Goal: Task Accomplishment & Management: Complete application form

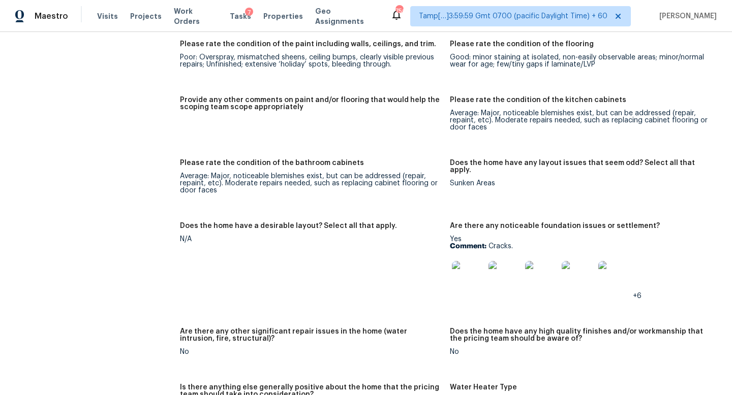
scroll to position [1746, 0]
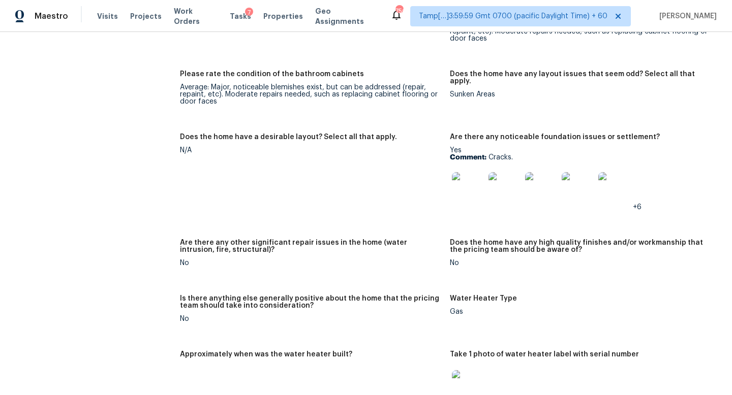
click at [479, 185] on img at bounding box center [468, 188] width 33 height 33
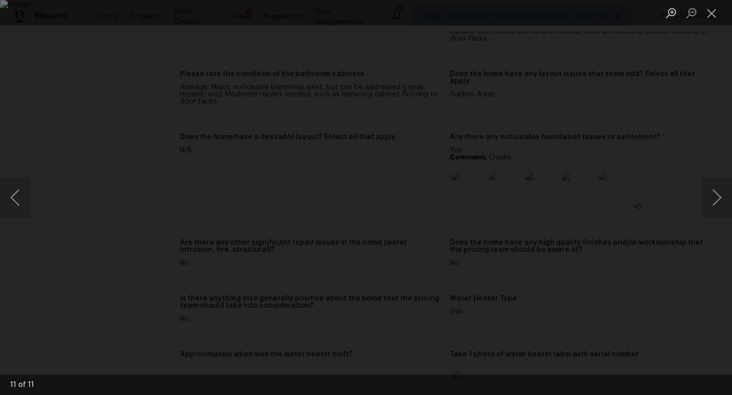
click at [674, 132] on div "Lightbox" at bounding box center [366, 197] width 732 height 395
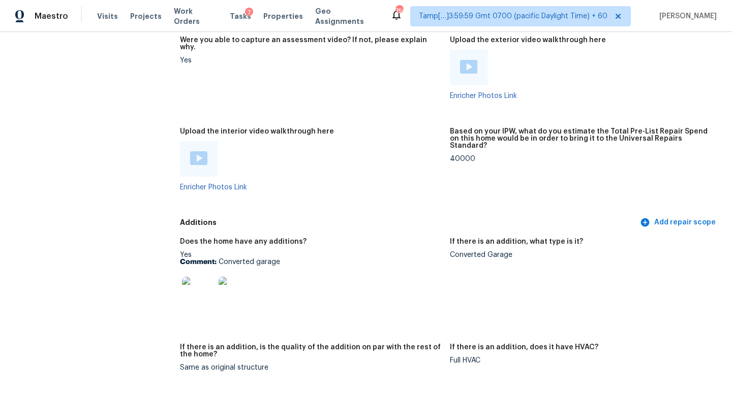
scroll to position [2256, 0]
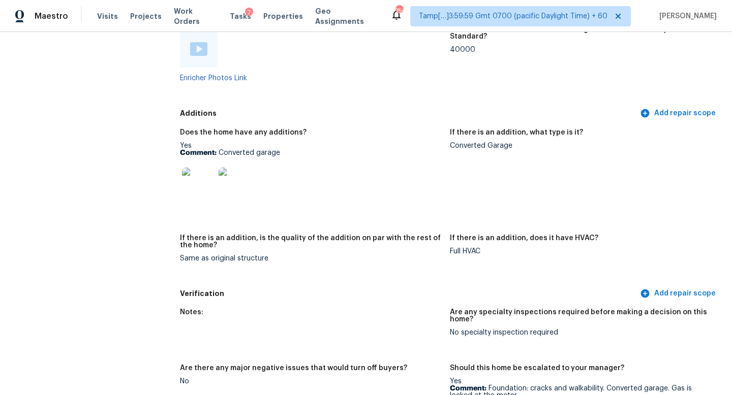
click at [206, 172] on img at bounding box center [198, 184] width 33 height 33
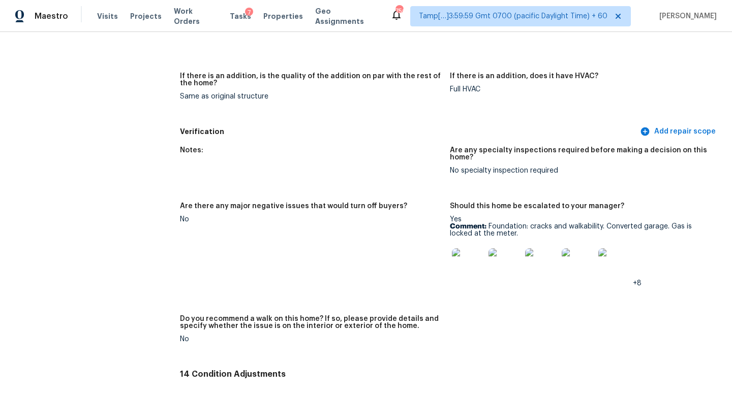
scroll to position [2418, 0]
drag, startPoint x: 483, startPoint y: 217, endPoint x: 665, endPoint y: 221, distance: 182.4
click at [665, 223] on p "Comment: Foundation: cracks and walkability. Converted garage. Gas is locked at…" at bounding box center [581, 230] width 262 height 14
copy p "Foundation: cracks and walkability. Converted garage."
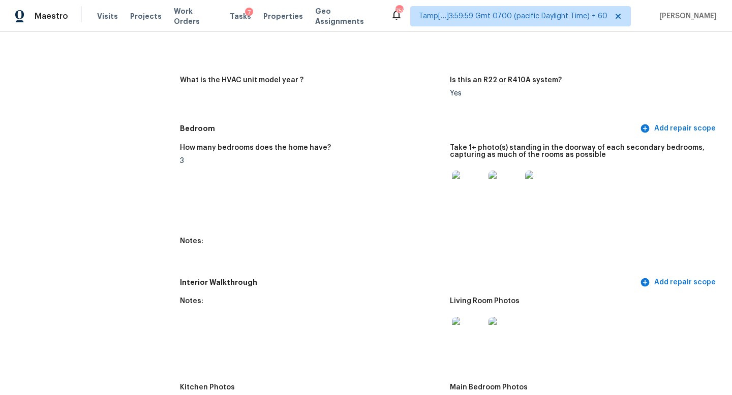
scroll to position [914, 0]
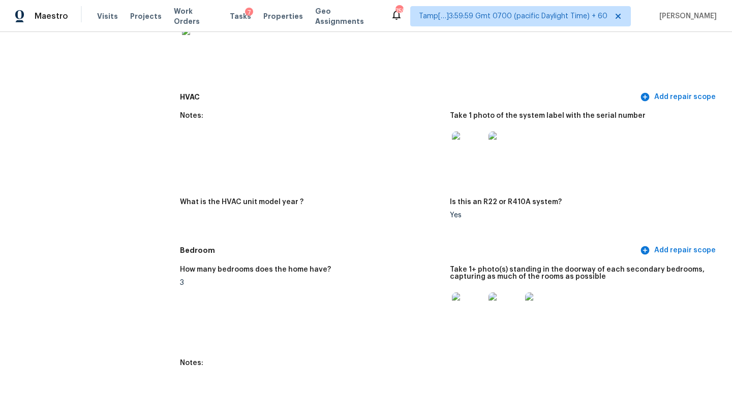
click at [462, 146] on img at bounding box center [468, 148] width 33 height 33
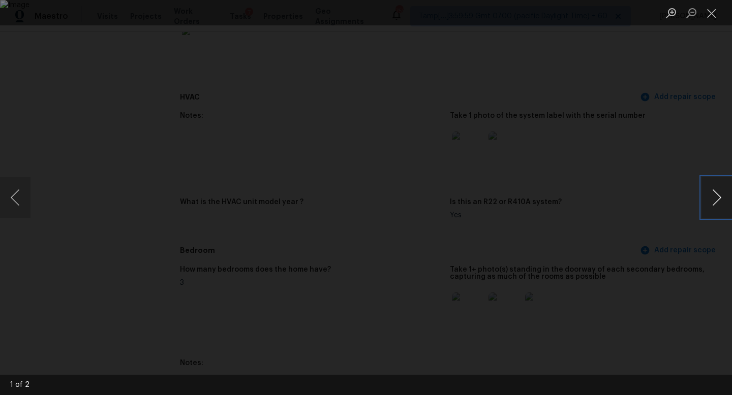
click at [722, 191] on button "Next image" at bounding box center [716, 197] width 30 height 41
click at [709, 10] on button "Close lightbox" at bounding box center [711, 13] width 20 height 18
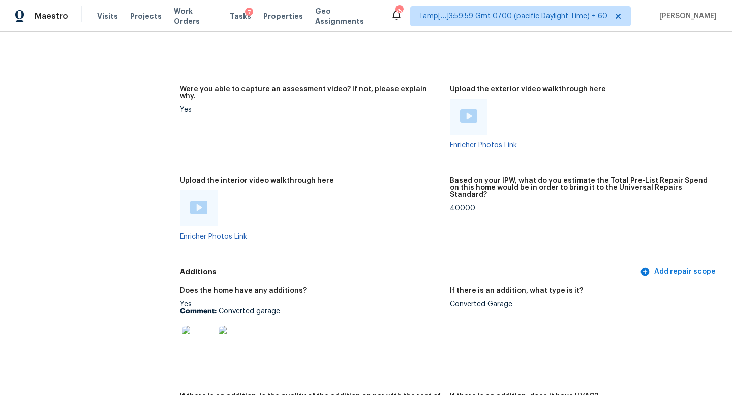
scroll to position [2097, 0]
click at [199, 202] on img at bounding box center [198, 209] width 17 height 14
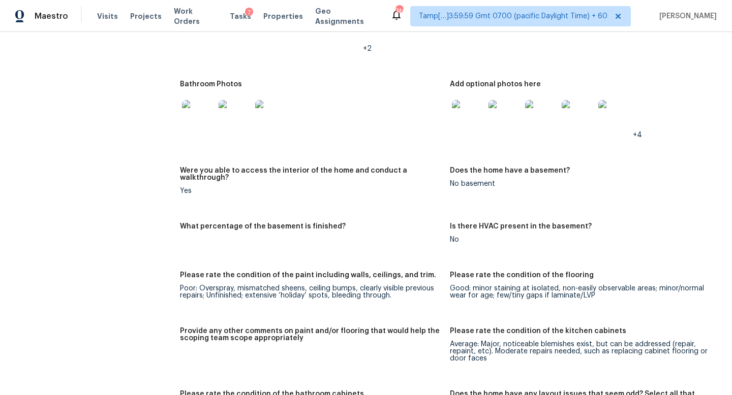
scroll to position [1245, 0]
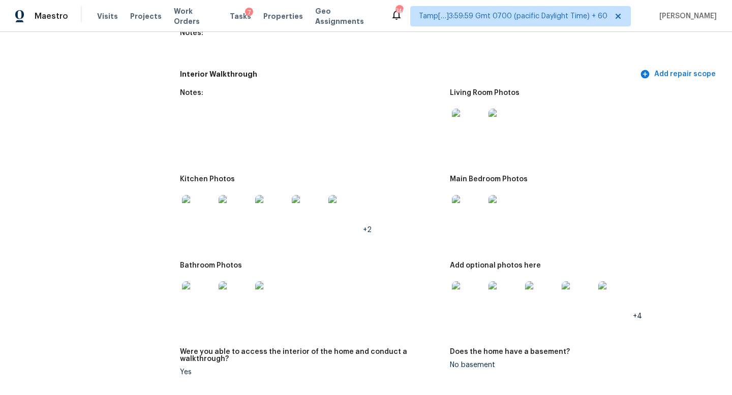
click at [203, 205] on img at bounding box center [198, 211] width 33 height 33
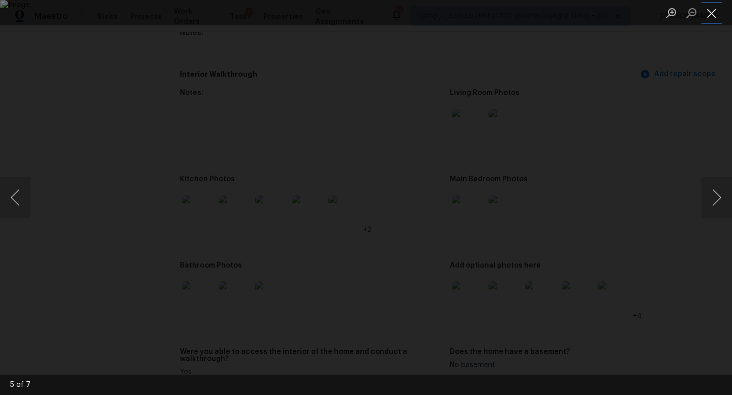
click at [704, 6] on button "Close lightbox" at bounding box center [711, 13] width 20 height 18
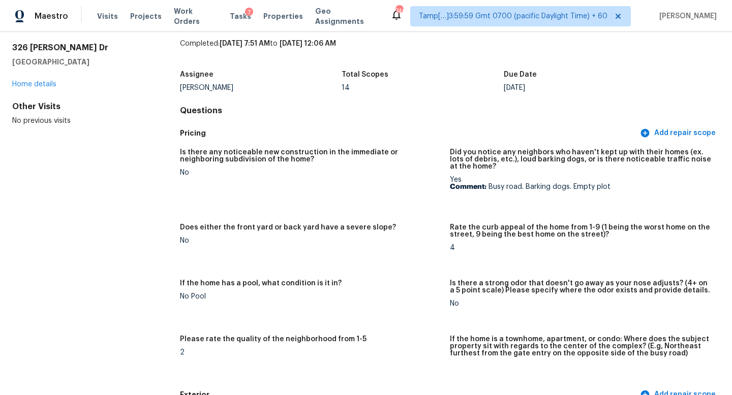
scroll to position [0, 0]
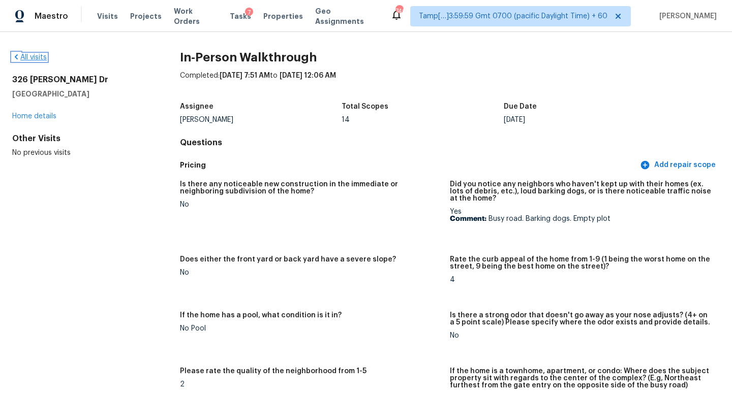
click at [40, 60] on link "All visits" at bounding box center [29, 57] width 35 height 7
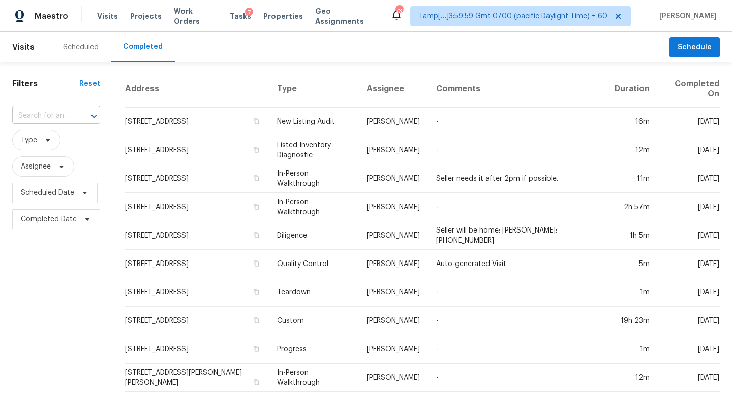
click at [69, 117] on input "text" at bounding box center [41, 116] width 59 height 16
paste input "[STREET_ADDRESS][PERSON_NAME]"
type input "[STREET_ADDRESS][PERSON_NAME]"
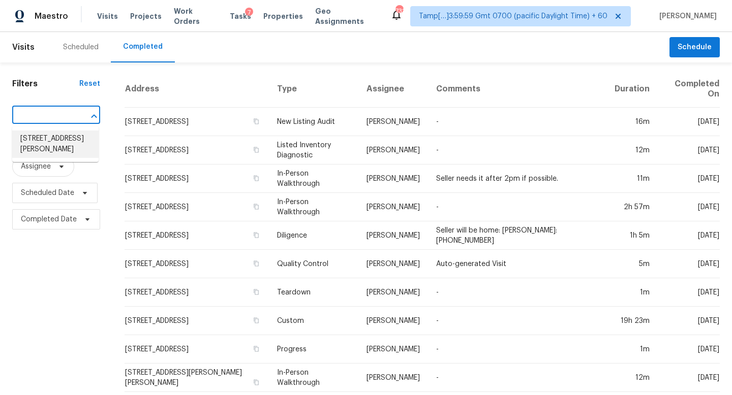
click at [75, 146] on li "[STREET_ADDRESS][PERSON_NAME]" at bounding box center [55, 144] width 86 height 27
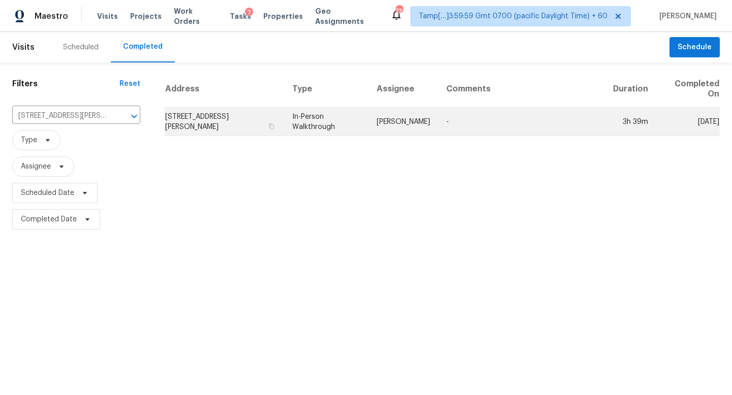
click at [189, 122] on td "[STREET_ADDRESS][PERSON_NAME]" at bounding box center [224, 122] width 119 height 28
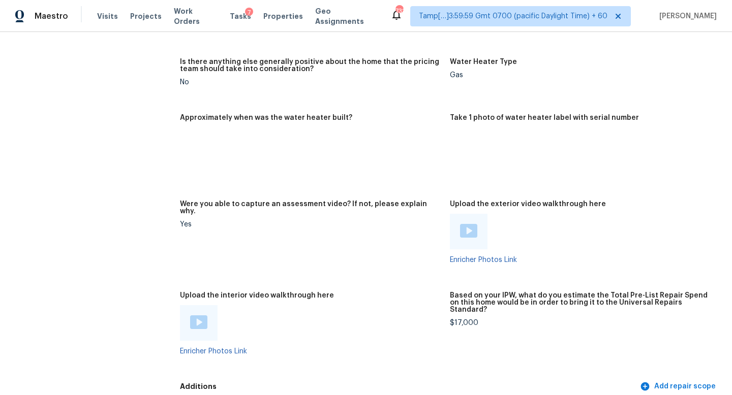
scroll to position [2198, 0]
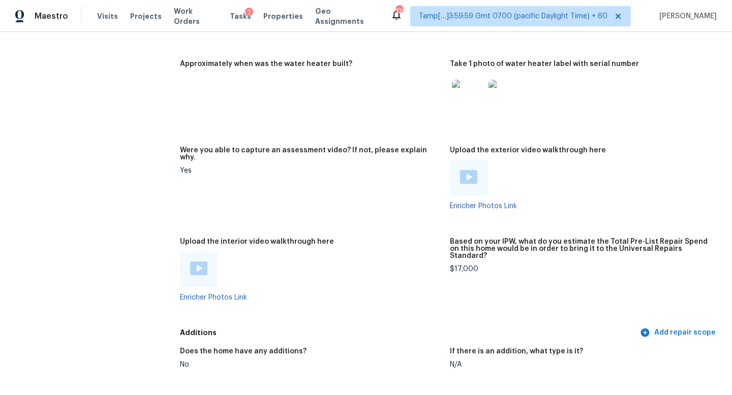
click at [190, 263] on img at bounding box center [198, 269] width 17 height 14
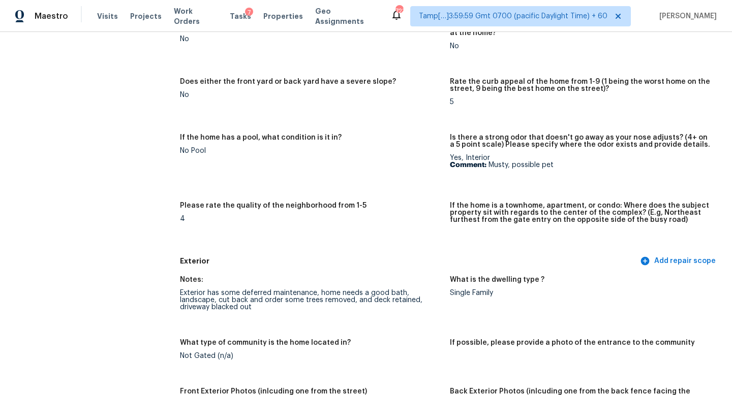
scroll to position [0, 0]
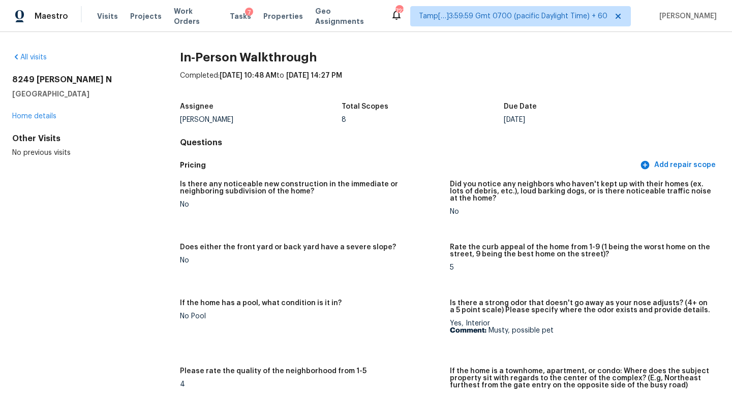
click at [25, 53] on div "All visits" at bounding box center [79, 57] width 135 height 10
click at [43, 60] on link "All visits" at bounding box center [29, 57] width 35 height 7
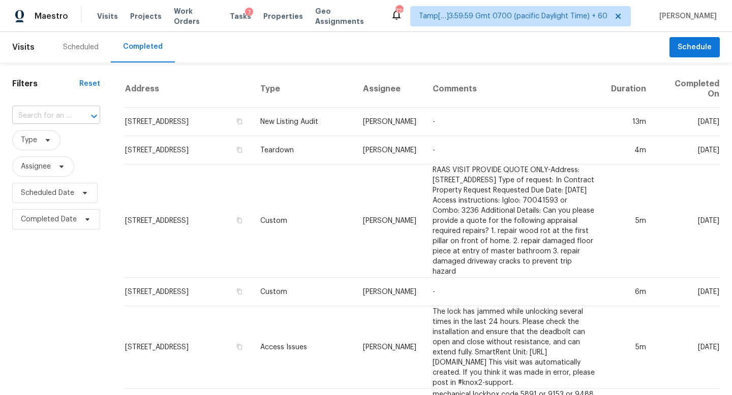
click at [71, 115] on div "​" at bounding box center [56, 116] width 88 height 16
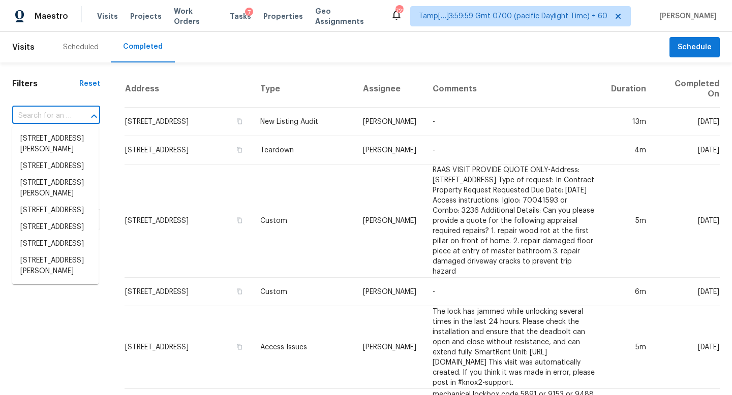
paste input "[STREET_ADDRESS]"
type input "[STREET_ADDRESS]"
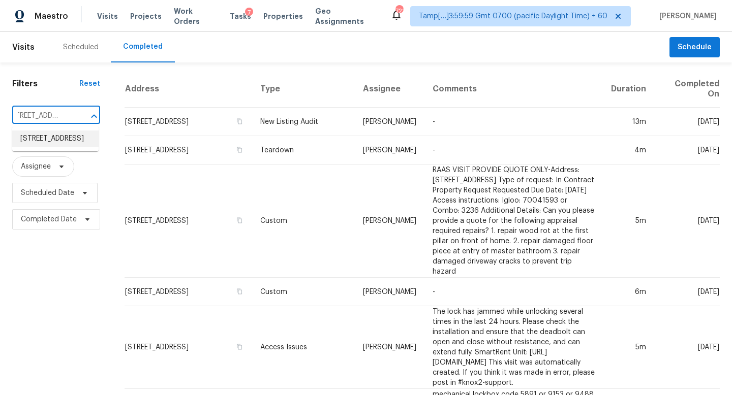
click at [78, 144] on li "[STREET_ADDRESS]" at bounding box center [55, 139] width 86 height 17
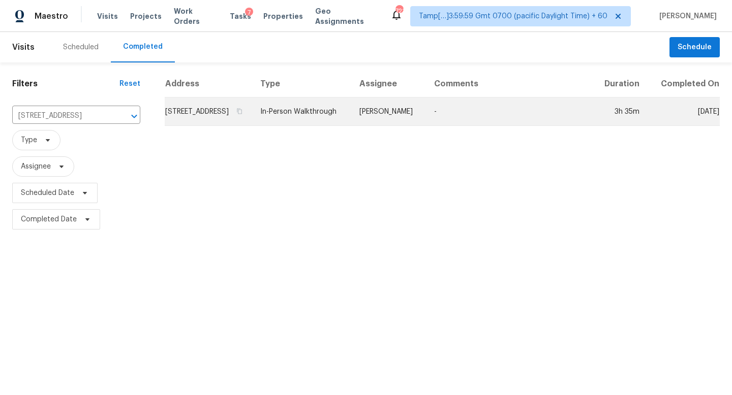
click at [238, 126] on td "[STREET_ADDRESS]" at bounding box center [208, 112] width 87 height 28
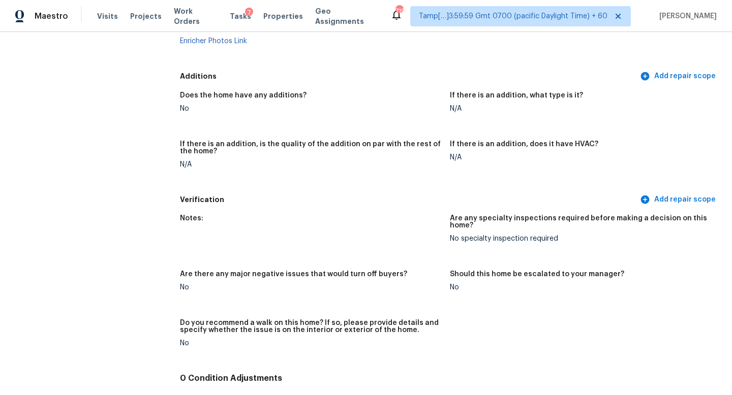
scroll to position [2037, 0]
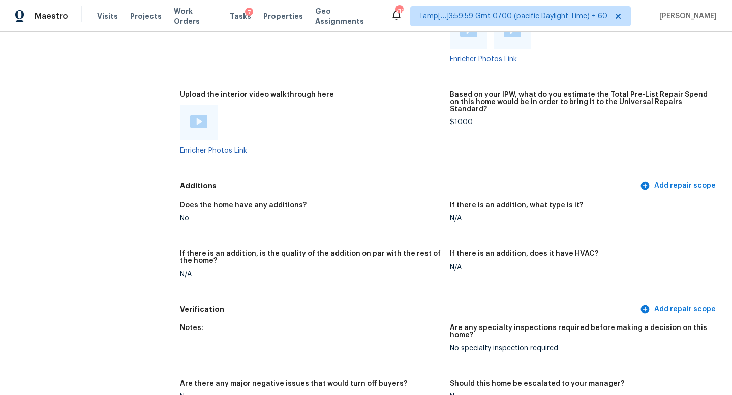
click at [198, 115] on img at bounding box center [198, 122] width 17 height 14
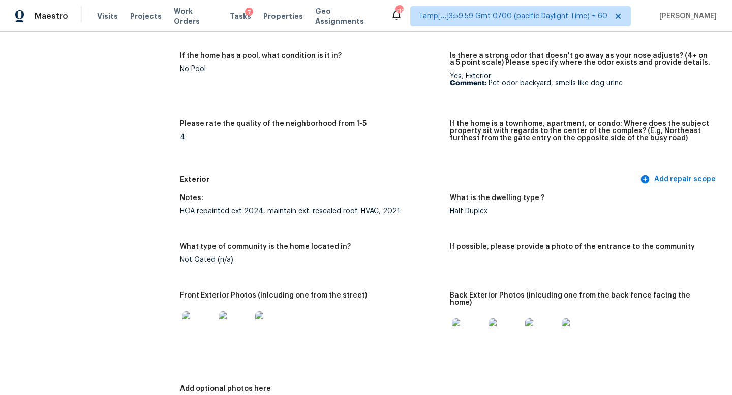
scroll to position [0, 0]
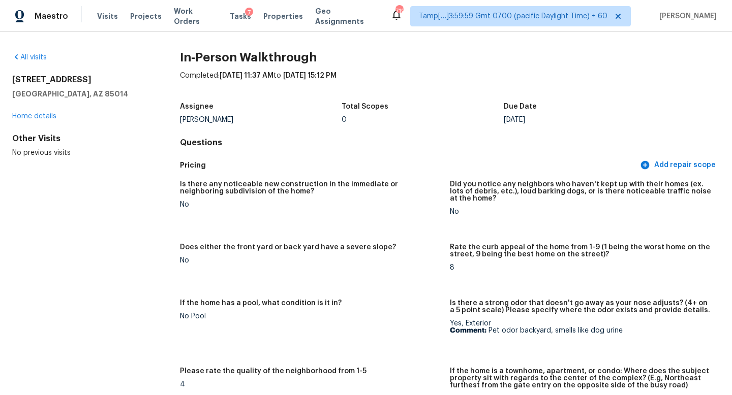
click at [39, 61] on div "All visits" at bounding box center [79, 57] width 135 height 10
click at [40, 58] on link "All visits" at bounding box center [29, 57] width 35 height 7
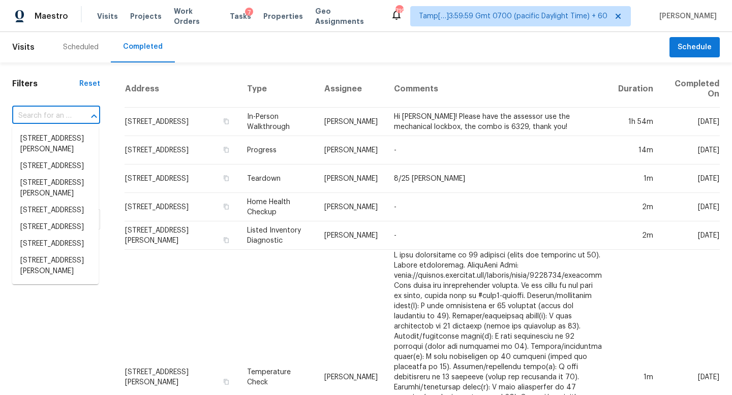
click at [65, 109] on input "text" at bounding box center [41, 116] width 59 height 16
paste input "[STREET_ADDRESS][PERSON_NAME]"
type input "[STREET_ADDRESS][PERSON_NAME]"
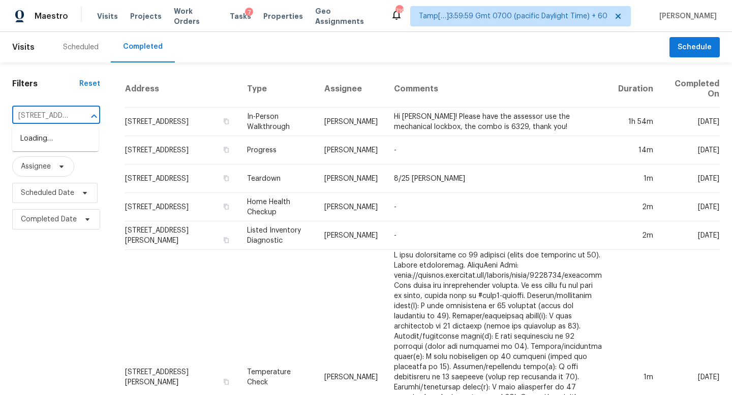
scroll to position [0, 60]
click at [71, 144] on li "[STREET_ADDRESS][PERSON_NAME]" at bounding box center [55, 144] width 86 height 27
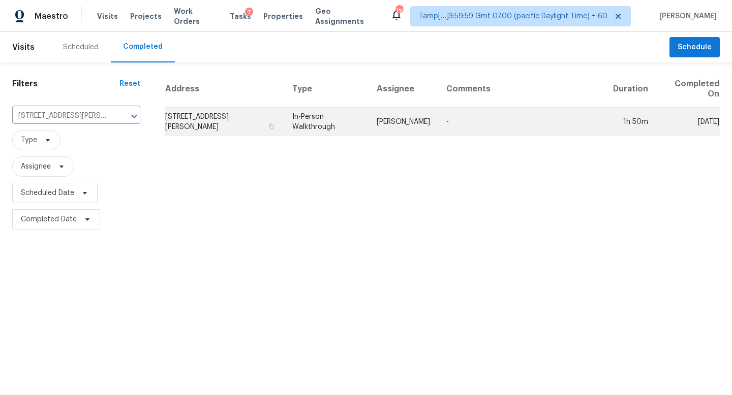
click at [194, 122] on td "[STREET_ADDRESS][PERSON_NAME]" at bounding box center [224, 122] width 119 height 28
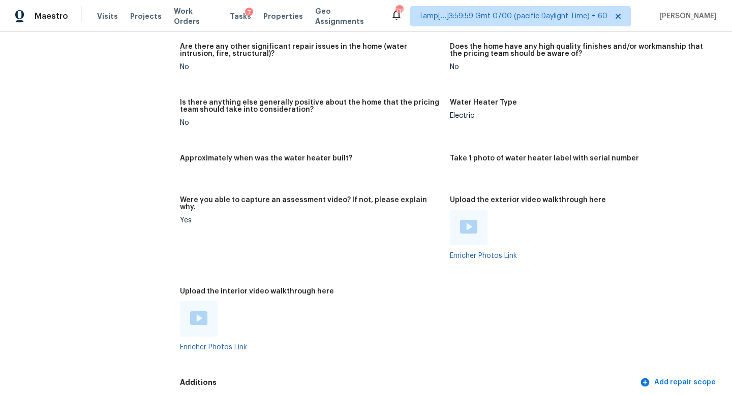
scroll to position [1857, 0]
click at [199, 311] on img at bounding box center [198, 318] width 17 height 14
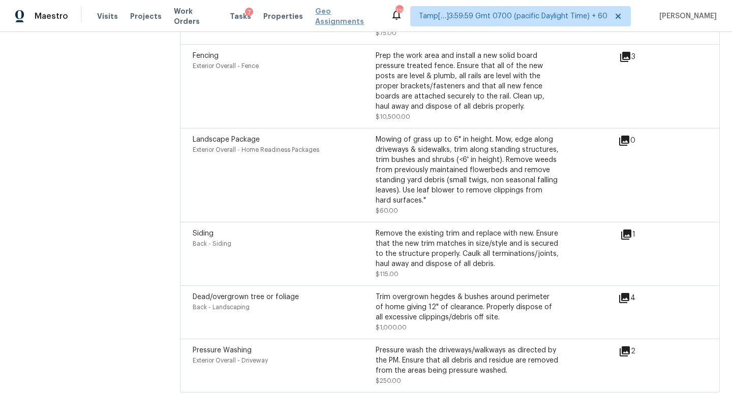
scroll to position [2808, 0]
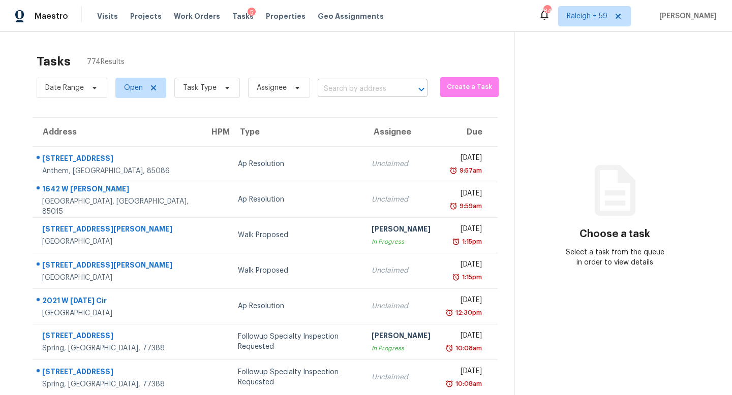
click at [348, 83] on input "text" at bounding box center [358, 89] width 81 height 16
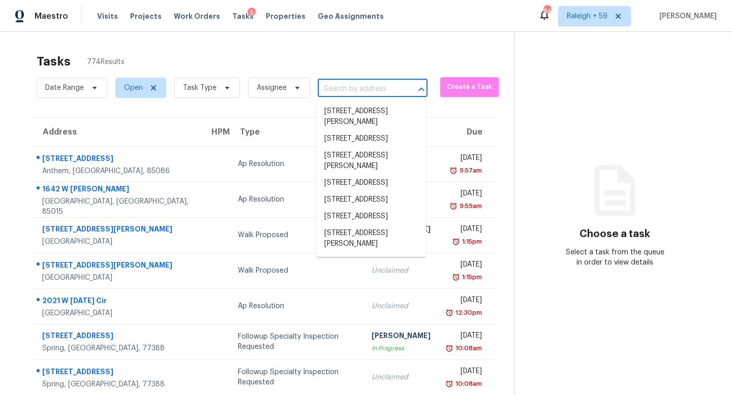
paste input "[STREET_ADDRESS]"
type input "[STREET_ADDRESS]"
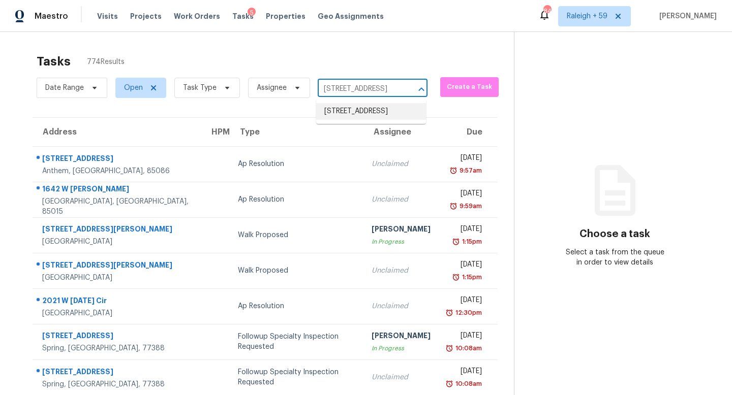
click at [369, 115] on li "[STREET_ADDRESS]" at bounding box center [371, 111] width 110 height 17
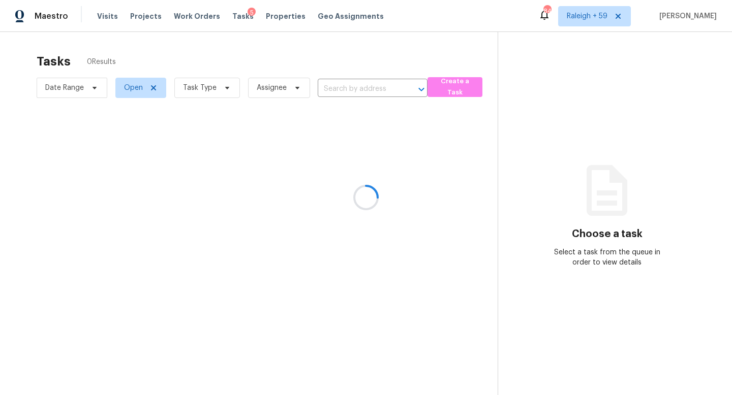
type input "[STREET_ADDRESS]"
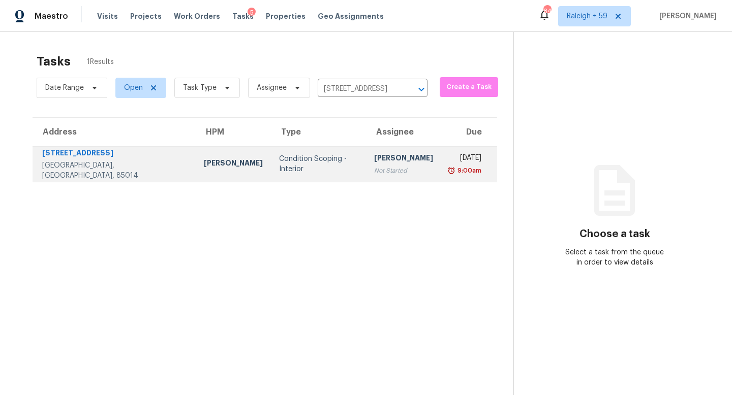
click at [374, 166] on div "Not Started" at bounding box center [403, 171] width 59 height 10
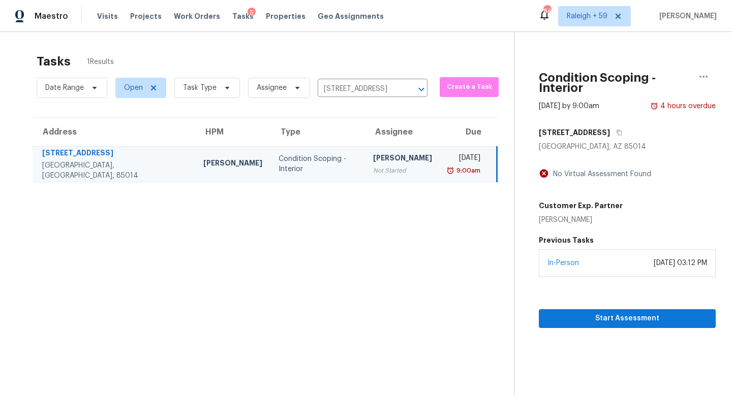
click at [595, 258] on div "In-Person [DATE] 03:12 PM" at bounding box center [626, 262] width 177 height 27
click at [587, 312] on span "Start Assessment" at bounding box center [627, 318] width 161 height 13
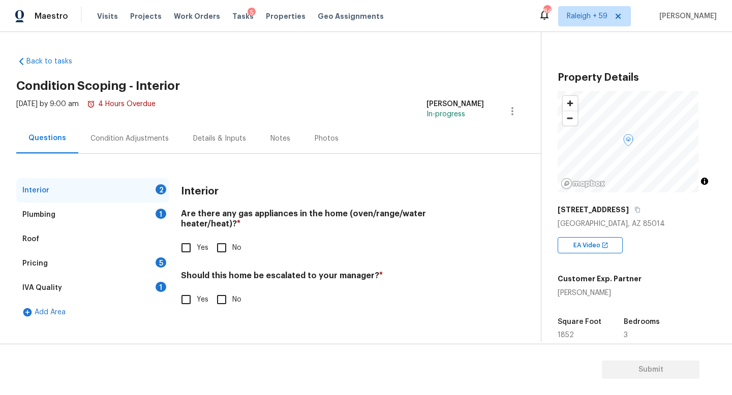
click at [230, 237] on input "No" at bounding box center [221, 247] width 21 height 21
checkbox input "true"
click at [231, 296] on input "No" at bounding box center [221, 300] width 21 height 21
checkbox input "true"
click at [151, 205] on div "Plumbing 1" at bounding box center [92, 215] width 152 height 24
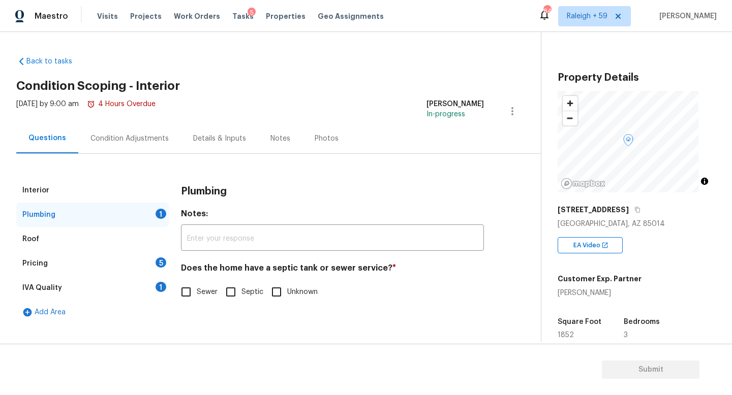
click at [191, 286] on input "Sewer" at bounding box center [185, 291] width 21 height 21
checkbox input "true"
click at [134, 291] on div "IVA Quality 1" at bounding box center [92, 288] width 152 height 24
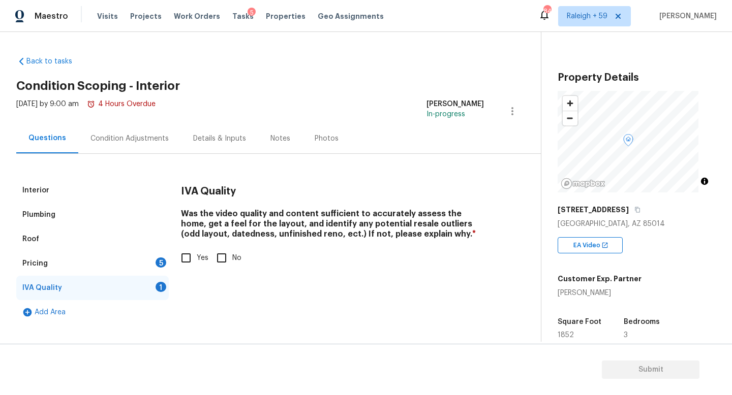
click at [183, 261] on input "Yes" at bounding box center [185, 257] width 21 height 21
checkbox input "true"
click at [140, 271] on div "Pricing 5" at bounding box center [92, 263] width 152 height 24
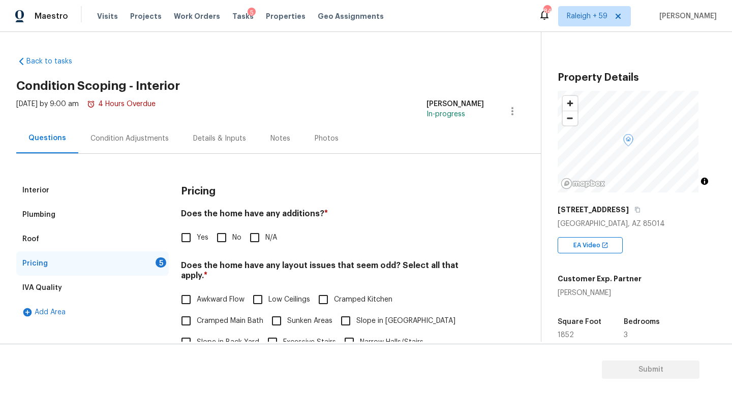
click at [227, 237] on input "No" at bounding box center [221, 237] width 21 height 21
checkbox input "true"
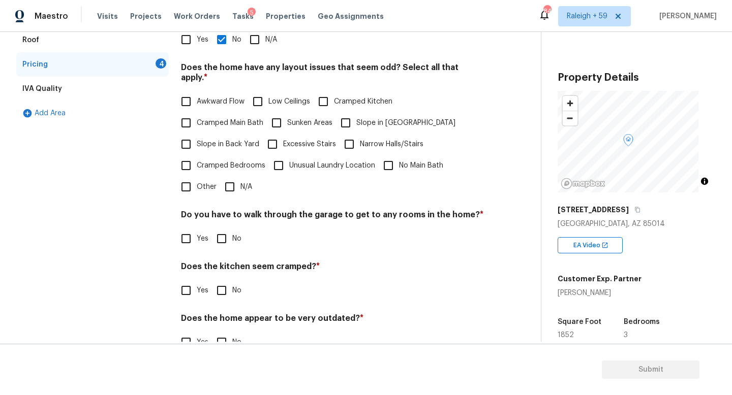
scroll to position [218, 0]
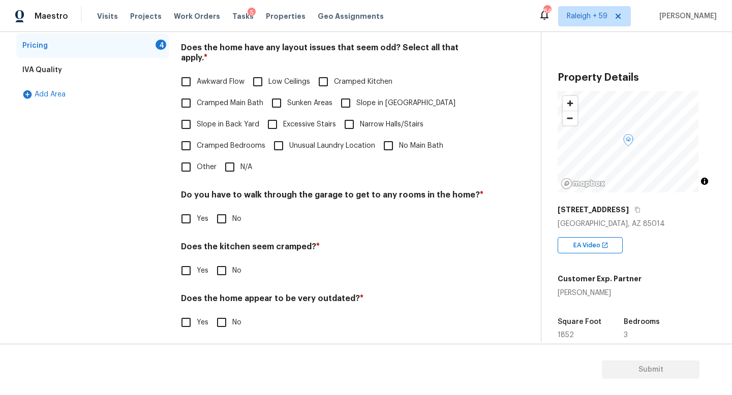
click at [242, 165] on span "N/A" at bounding box center [246, 167] width 12 height 11
click at [240, 165] on input "N/A" at bounding box center [229, 166] width 21 height 21
checkbox input "true"
click at [234, 224] on span "No" at bounding box center [236, 220] width 9 height 11
click at [232, 224] on input "No" at bounding box center [221, 219] width 21 height 21
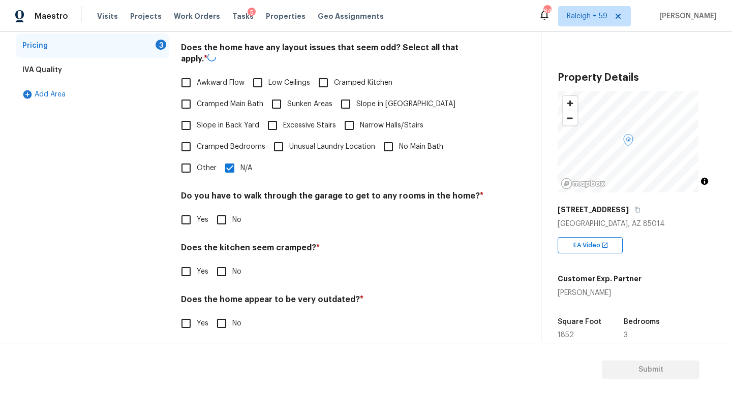
checkbox input "true"
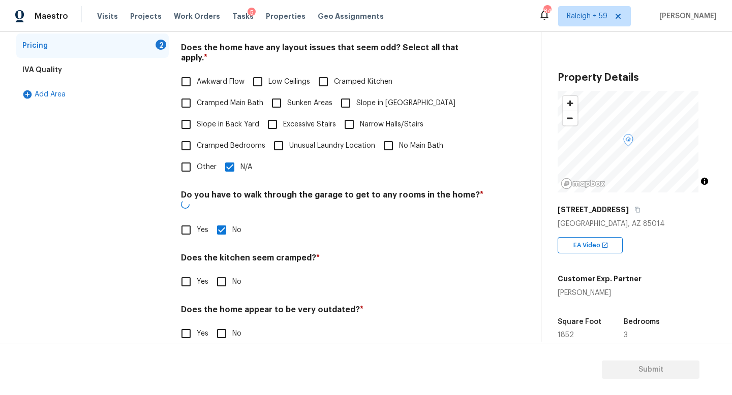
click at [227, 285] on div "Pricing Does the home have any additions? * Yes No N/A Does the home have any l…" at bounding box center [332, 158] width 303 height 396
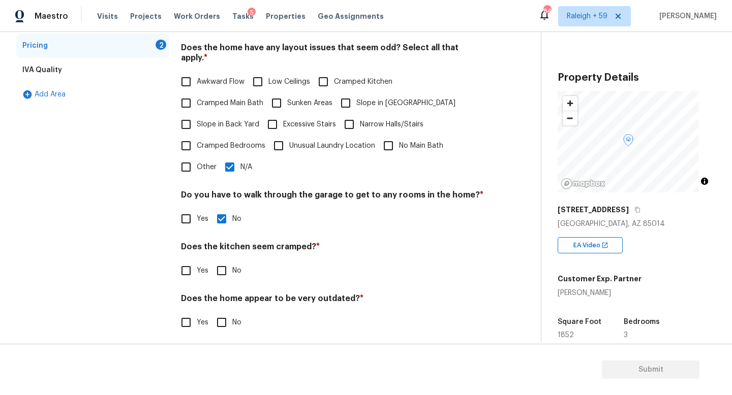
drag, startPoint x: 214, startPoint y: 337, endPoint x: 223, endPoint y: 322, distance: 16.8
click at [214, 337] on div "Back to tasks Condition Scoping - Interior Fri, Aug 22 2025 by 9:00 am 4 Hours …" at bounding box center [366, 213] width 732 height 363
click at [225, 319] on input "No" at bounding box center [221, 322] width 21 height 21
checkbox input "true"
click at [232, 268] on span "No" at bounding box center [236, 271] width 9 height 11
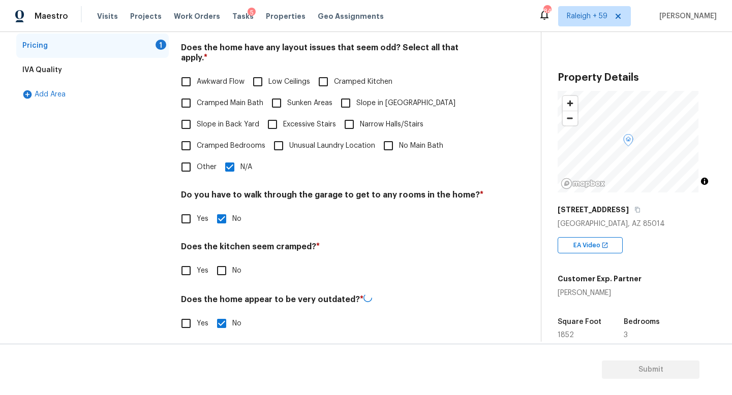
click at [232, 268] on input "No" at bounding box center [221, 270] width 21 height 21
checkbox input "true"
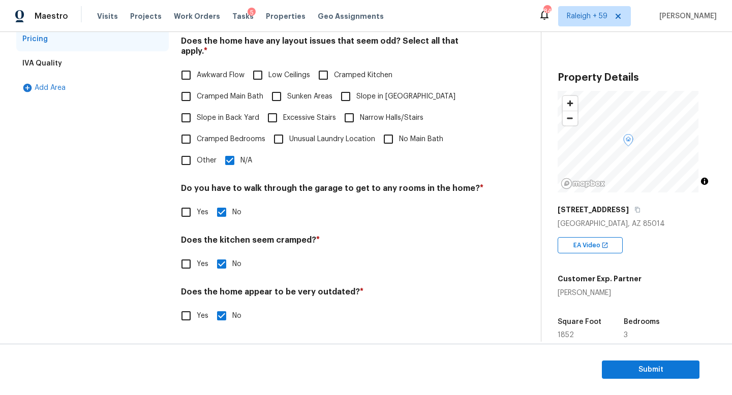
scroll to position [0, 0]
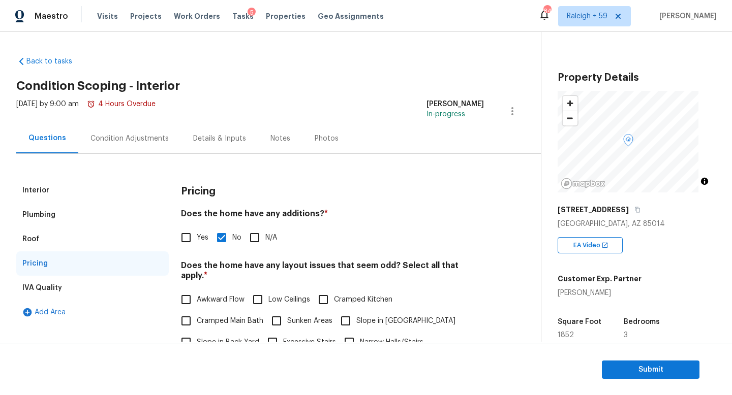
click at [127, 140] on div "Condition Adjustments" at bounding box center [129, 139] width 78 height 10
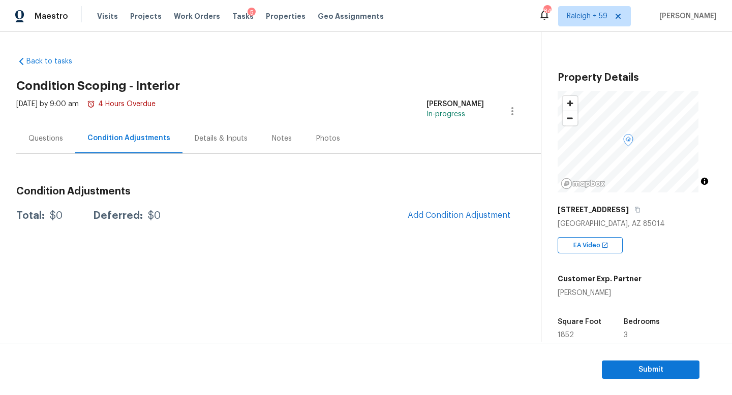
click at [53, 136] on div "Questions" at bounding box center [45, 139] width 35 height 10
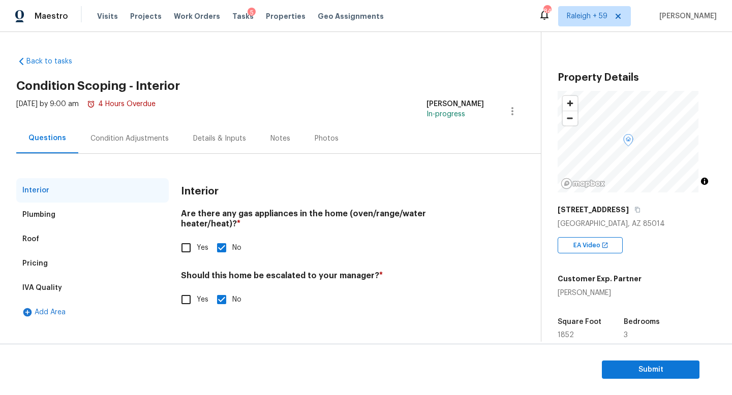
click at [119, 142] on div "Condition Adjustments" at bounding box center [129, 139] width 78 height 10
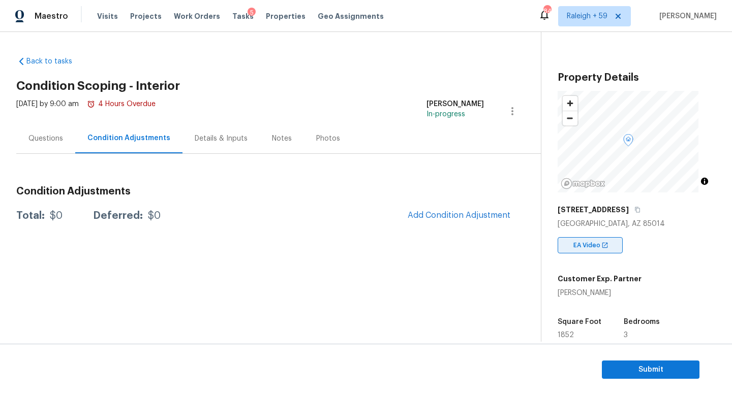
scroll to position [217, 0]
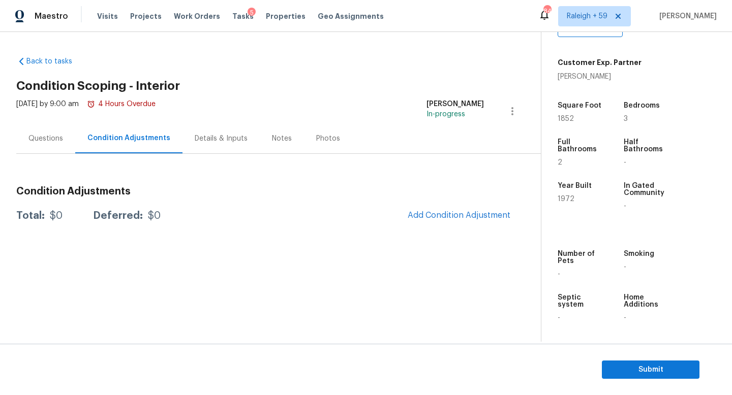
click at [360, 266] on section "Back to tasks Condition Scoping - Interior Fri, Aug 22 2025 by 9:00 am 4 Hours …" at bounding box center [278, 195] width 524 height 294
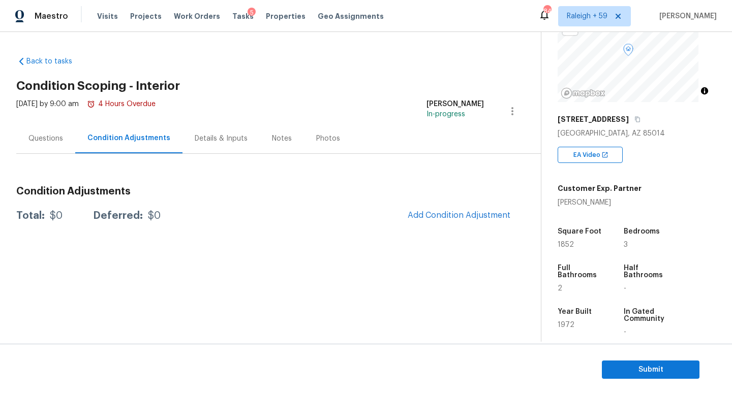
scroll to position [90, 0]
click at [470, 219] on span "Add Condition Adjustment" at bounding box center [458, 215] width 103 height 9
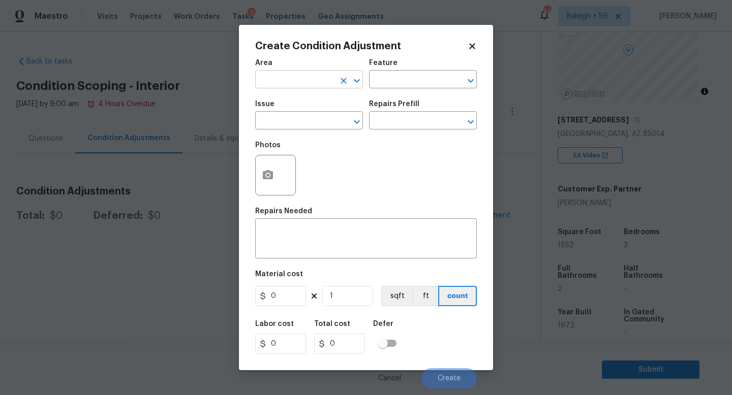
click at [302, 80] on input "text" at bounding box center [294, 81] width 79 height 16
type input "Interior Overall"
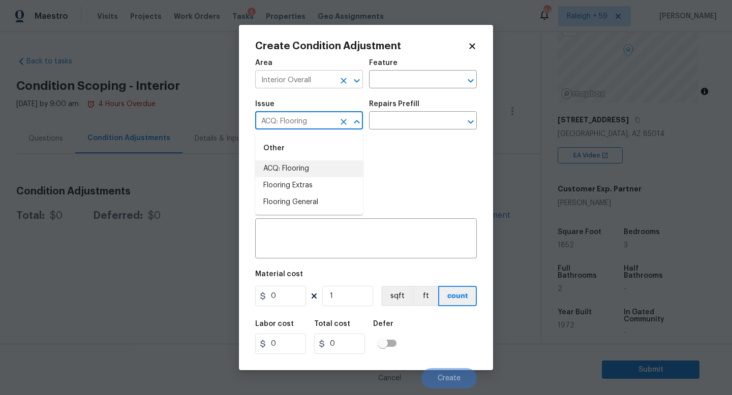
type input "ACQ: Flooring"
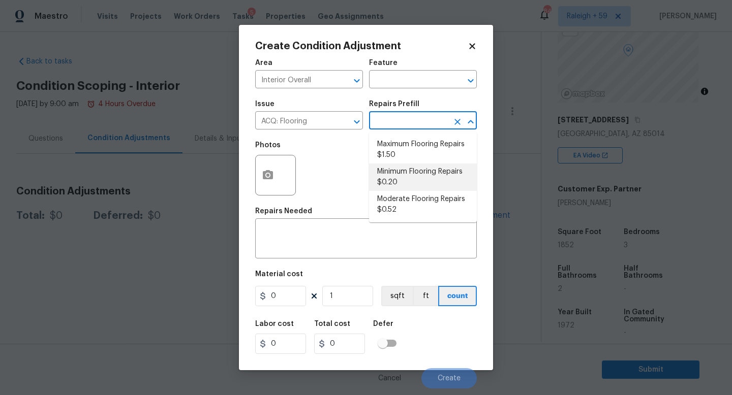
click at [411, 180] on li "Minimum Flooring Repairs $0.20" at bounding box center [423, 177] width 108 height 27
type input "Acquisition"
type textarea "Acquisition Scope: Minimum flooring repairs"
type input "0.2"
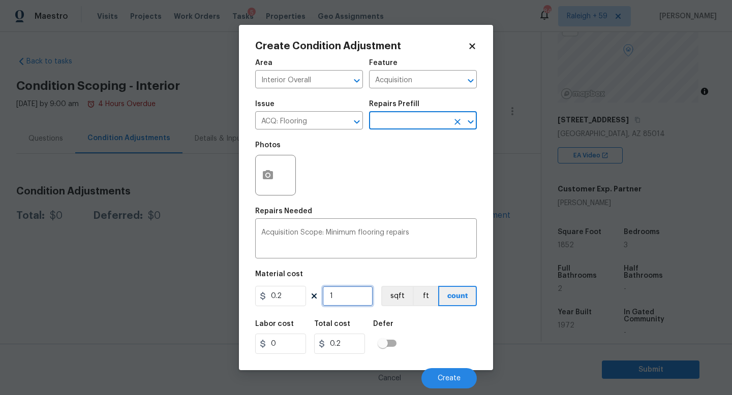
click at [356, 301] on input "1" at bounding box center [347, 296] width 51 height 20
type input "18"
type input "3.6"
type input "185"
type input "37"
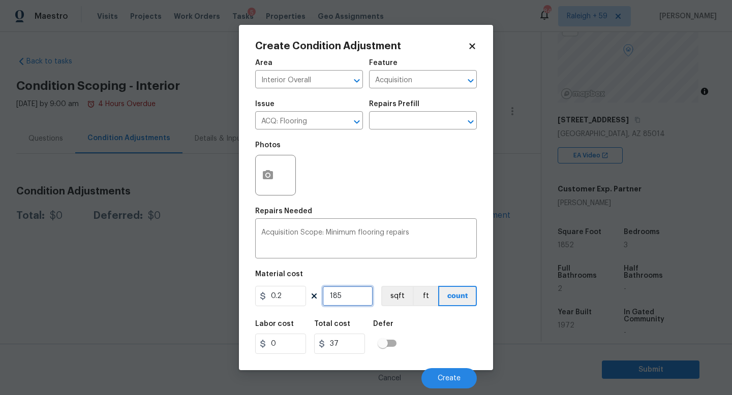
type input "1852"
type input "370.4"
type input "1852"
click at [433, 370] on button "Create" at bounding box center [448, 378] width 55 height 20
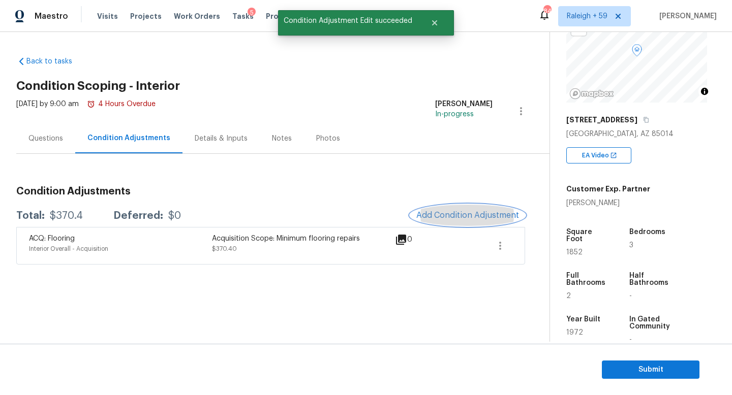
click at [484, 216] on span "Add Condition Adjustment" at bounding box center [467, 215] width 103 height 9
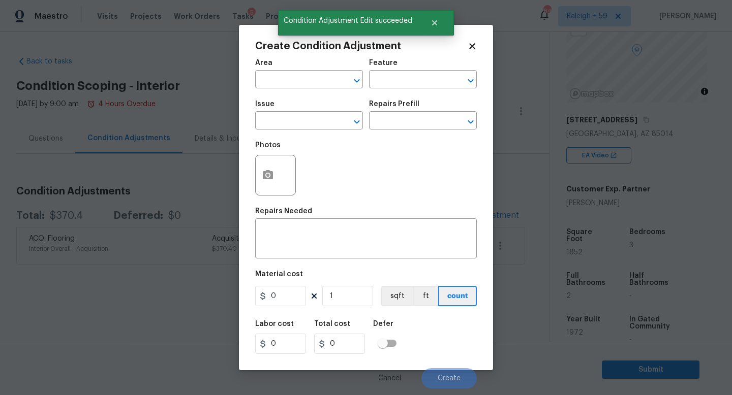
click at [315, 89] on span "Area ​" at bounding box center [309, 73] width 108 height 41
click at [316, 82] on input "text" at bounding box center [294, 81] width 79 height 16
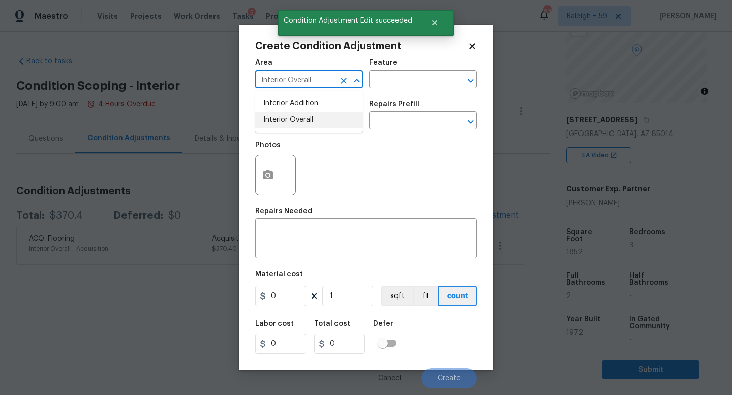
type input "Interior Overall"
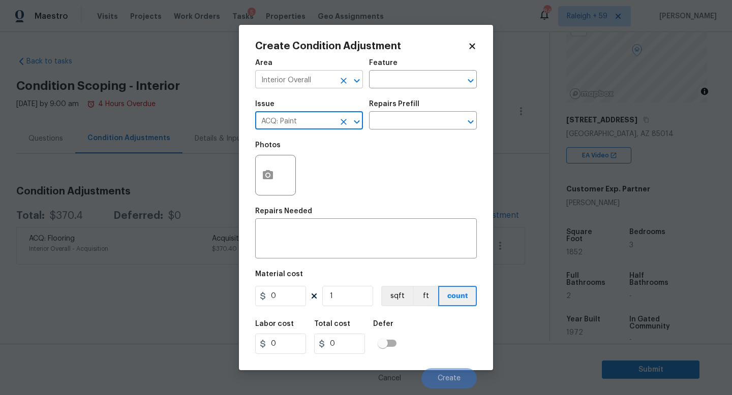
type input "ACQ: Paint"
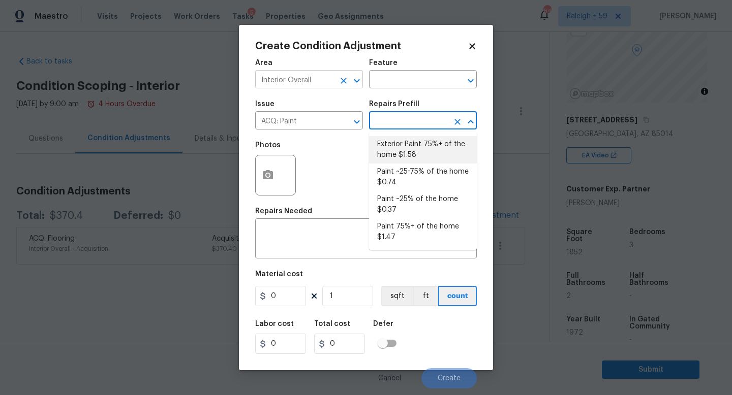
type input "Acquisition"
type textarea "Acquisition Scope: ~25 - 75% of the home needs interior paint"
type input "0.74"
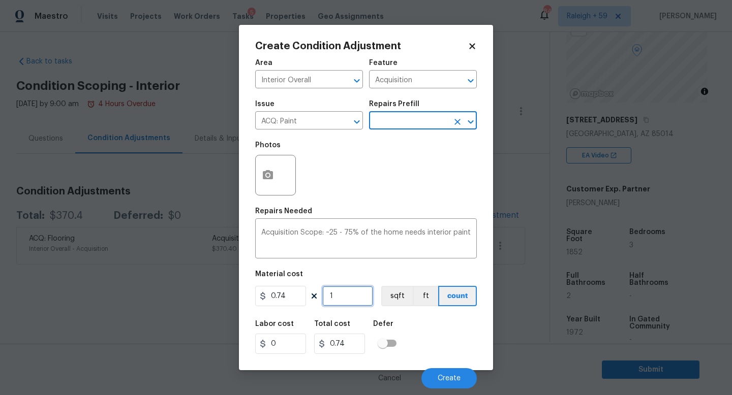
click at [345, 292] on input "1" at bounding box center [347, 296] width 51 height 20
type input "18"
type input "13.32"
type input "185"
type input "136.9"
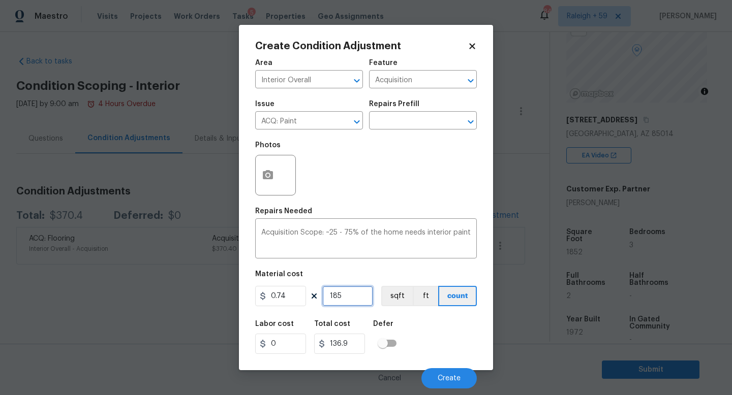
type input "1852"
type input "1370.48"
type input "1852"
click at [443, 374] on button "Create" at bounding box center [448, 378] width 55 height 20
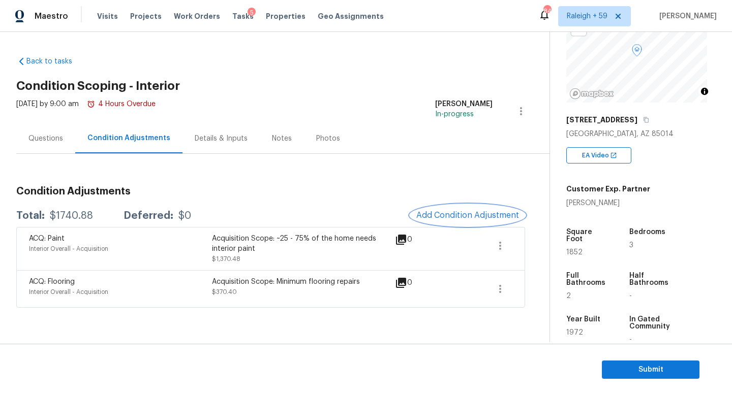
click at [475, 221] on button "Add Condition Adjustment" at bounding box center [467, 215] width 115 height 21
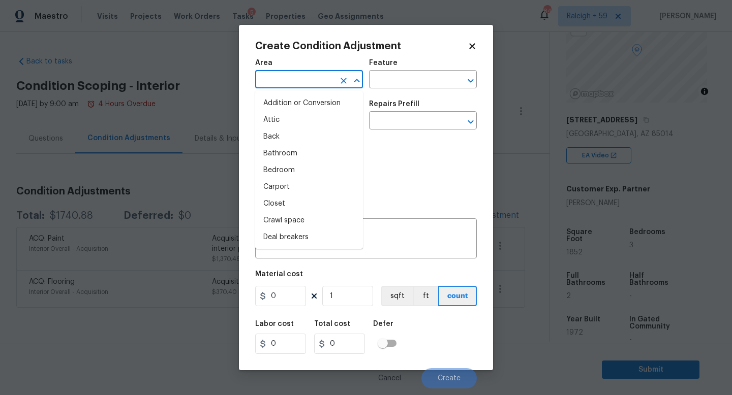
click at [302, 83] on input "text" at bounding box center [294, 81] width 79 height 16
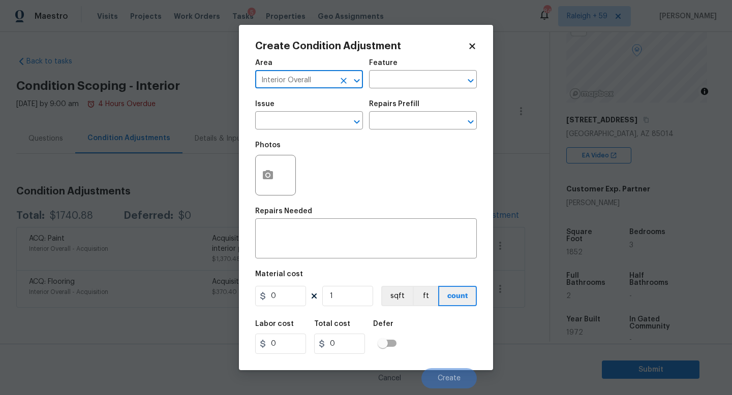
type input "Interior Overall"
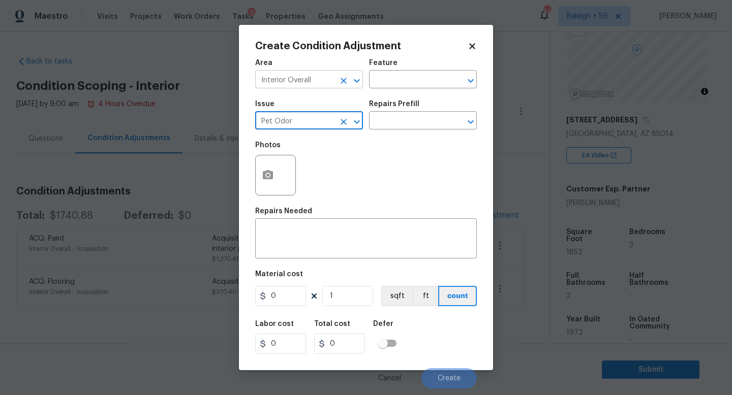
type input "Pet Odor"
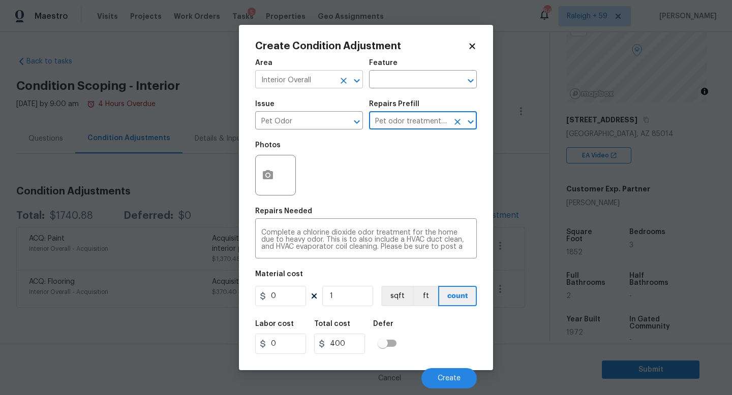
type textarea "Complete a chlorine dioxide odor treatment for the home due to heavy odor. This…"
type input "400"
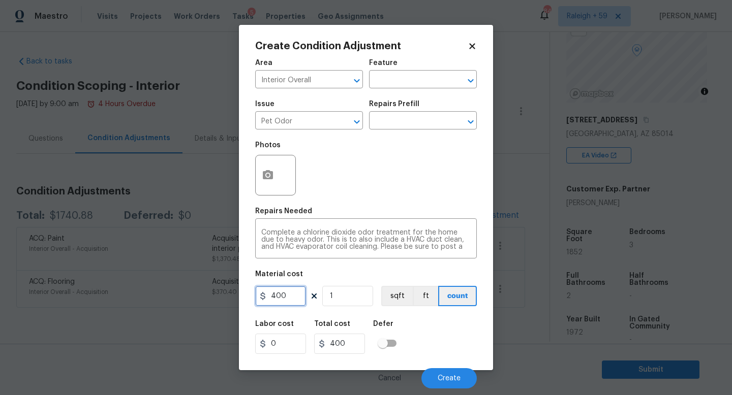
drag, startPoint x: 290, startPoint y: 292, endPoint x: 204, endPoint y: 287, distance: 86.0
click at [204, 287] on div "Create Condition Adjustment Area Interior Overall ​ Feature ​ Issue Pet Odor ​ …" at bounding box center [366, 197] width 732 height 395
type input "575"
click at [450, 379] on span "Create" at bounding box center [448, 379] width 23 height 8
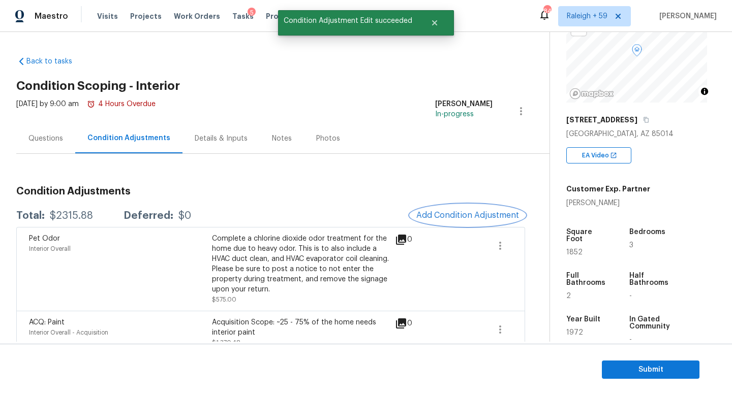
click at [474, 213] on span "Add Condition Adjustment" at bounding box center [467, 215] width 103 height 9
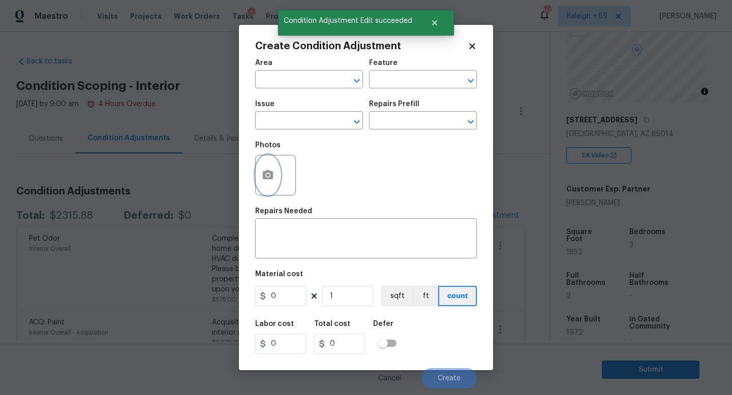
click at [270, 167] on button "button" at bounding box center [268, 175] width 24 height 40
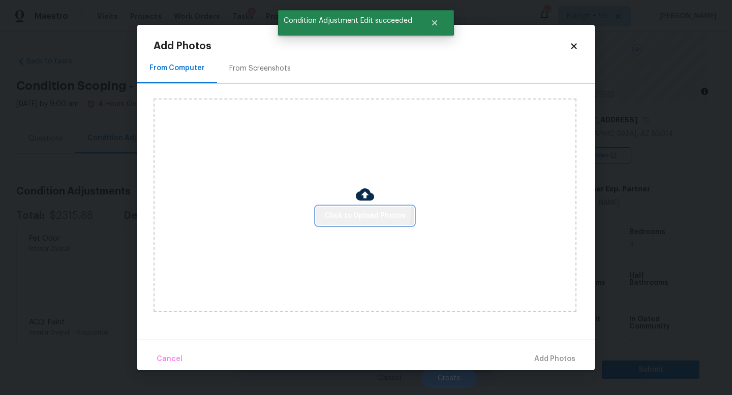
click at [331, 213] on span "Click to Upload Photos" at bounding box center [364, 216] width 81 height 13
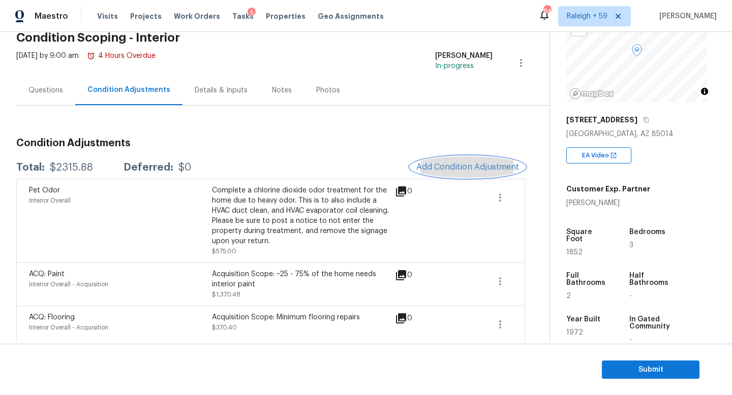
scroll to position [42, 0]
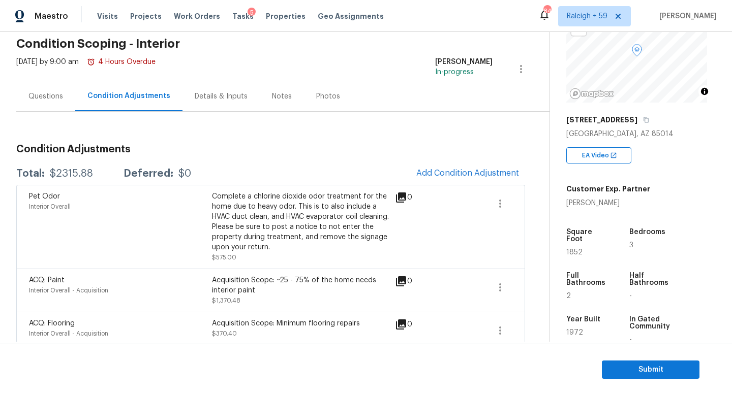
click at [31, 97] on div "Questions" at bounding box center [45, 96] width 35 height 10
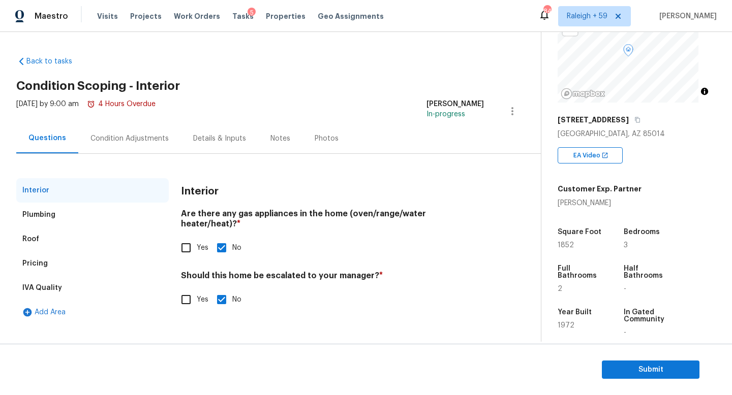
click at [136, 144] on div "Condition Adjustments" at bounding box center [129, 138] width 103 height 30
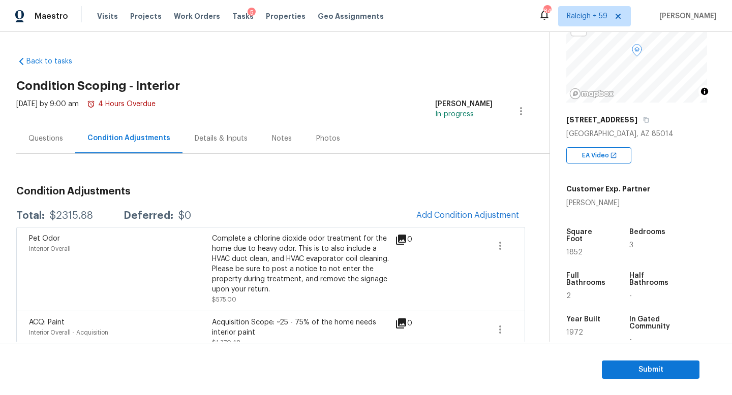
drag, startPoint x: 91, startPoint y: 219, endPoint x: 37, endPoint y: 235, distance: 56.1
click at [44, 216] on div "Total: $2315.88 Deferred: $0" at bounding box center [103, 216] width 175 height 10
copy div "$2315.88"
click at [470, 204] on div "Condition Adjustments Total: $2315.88 Deferred: $0 Add Condition Adjustment Pet…" at bounding box center [270, 284] width 509 height 213
click at [437, 207] on button "Add Condition Adjustment" at bounding box center [467, 215] width 115 height 21
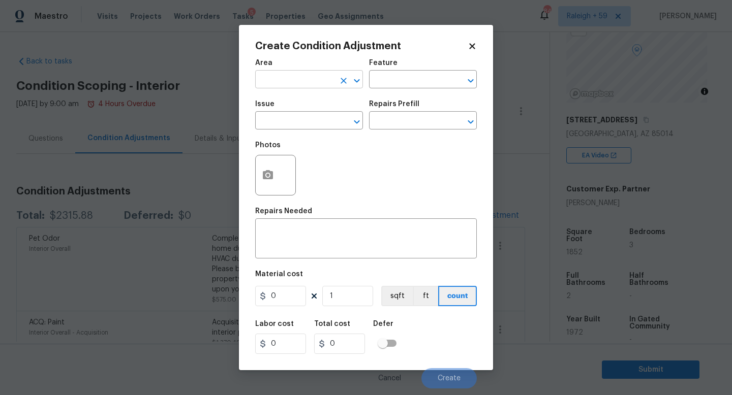
click at [285, 86] on input "text" at bounding box center [294, 81] width 79 height 16
type input "Interior Overall"
type input "Condition charge"
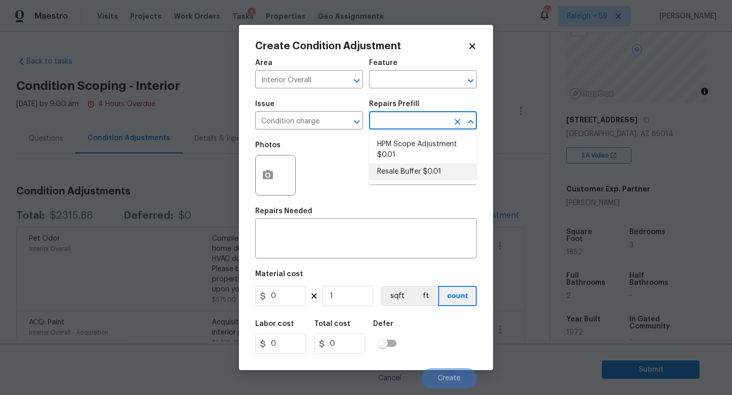
click at [414, 174] on li "Resale Buffer $0.01" at bounding box center [423, 172] width 108 height 17
type input "Home Readiness Packages"
type textarea "Resale Buffer"
type input "0.01"
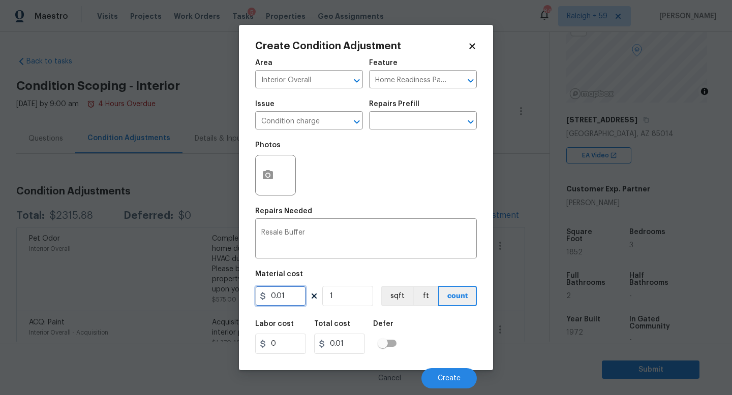
drag, startPoint x: 285, startPoint y: 293, endPoint x: 236, endPoint y: 297, distance: 49.9
click at [236, 297] on div "Create Condition Adjustment Area Interior Overall ​ Feature Home Readiness Pack…" at bounding box center [366, 197] width 732 height 395
type input "6600"
click at [458, 386] on button "Create" at bounding box center [448, 378] width 55 height 20
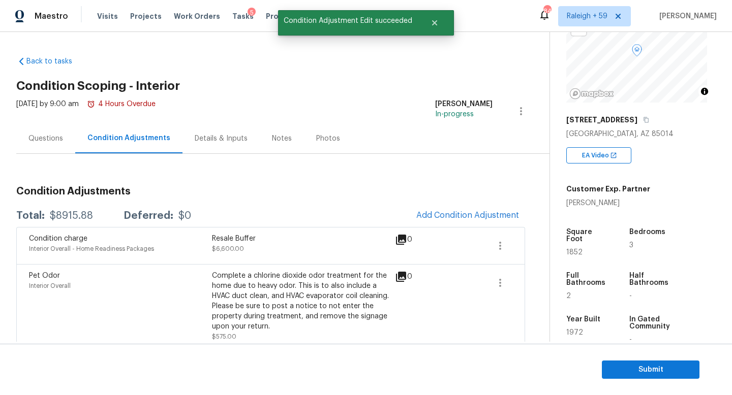
click at [46, 129] on div "Questions" at bounding box center [45, 138] width 59 height 30
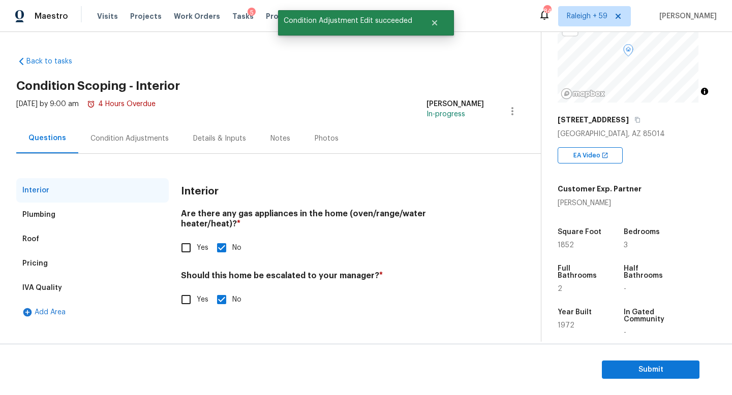
click at [201, 295] on span "Yes" at bounding box center [203, 300] width 12 height 11
click at [197, 293] on input "Yes" at bounding box center [185, 299] width 21 height 21
checkbox input "true"
checkbox input "false"
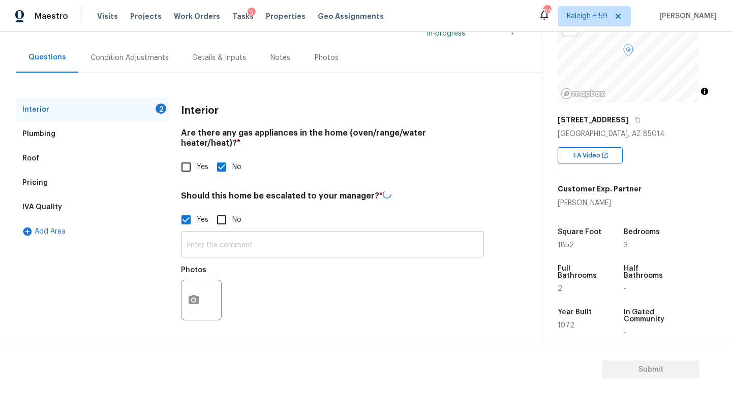
scroll to position [87, 0]
click at [228, 246] on input "text" at bounding box center [332, 246] width 303 height 24
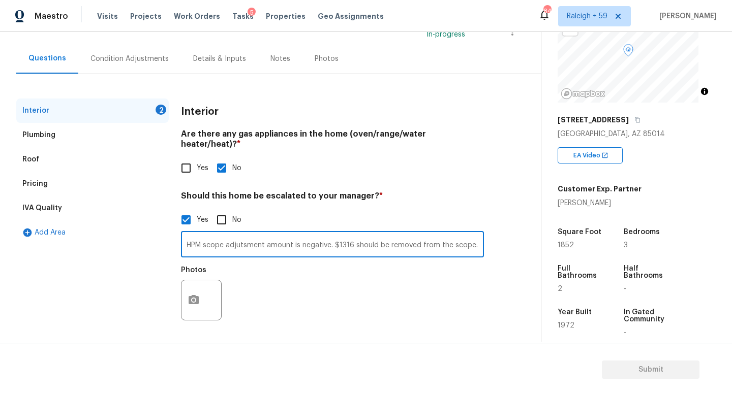
scroll to position [0, 8]
type input "HPM scope adjustment amount is negative. $1316 should be removed from the scope."
click at [193, 295] on icon "button" at bounding box center [193, 300] width 12 height 12
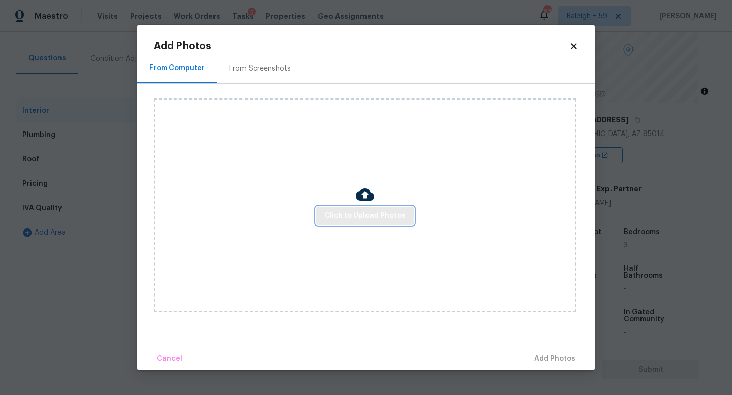
click at [338, 210] on span "Click to Upload Photos" at bounding box center [364, 216] width 81 height 13
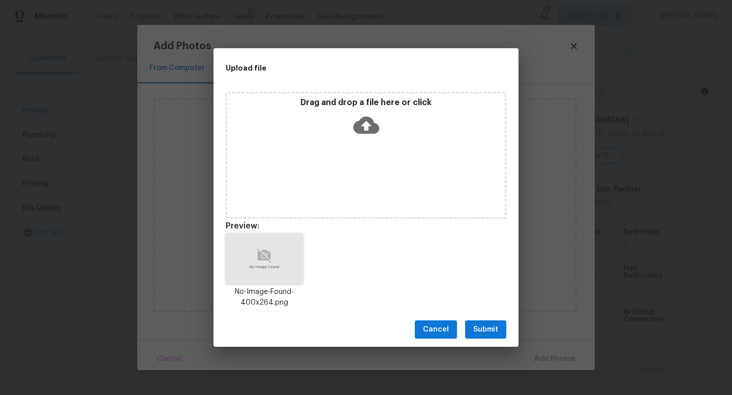
click at [481, 326] on span "Submit" at bounding box center [485, 330] width 25 height 13
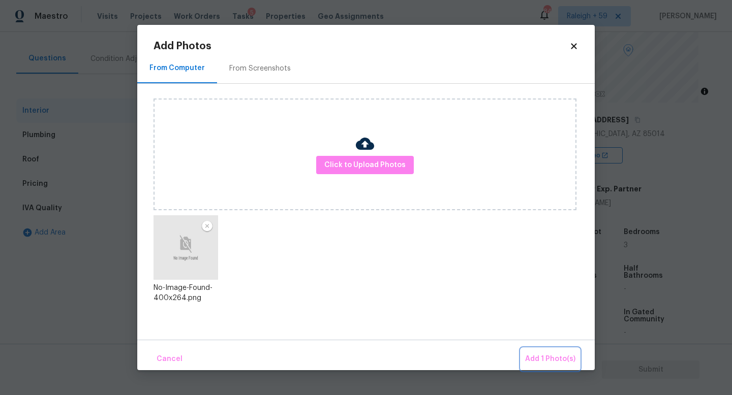
click at [550, 356] on span "Add 1 Photo(s)" at bounding box center [550, 359] width 50 height 13
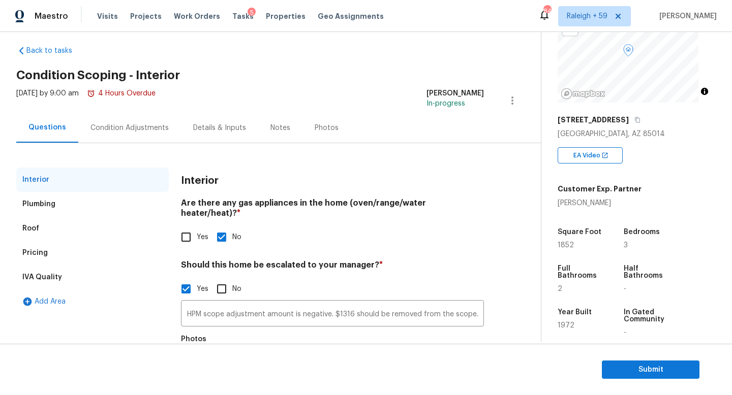
scroll to position [9, 0]
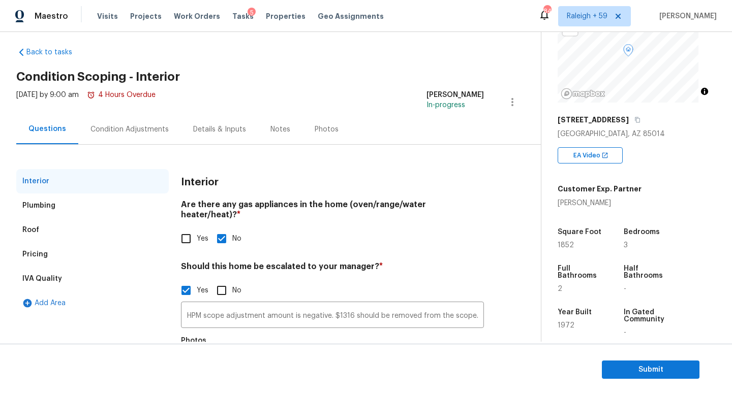
click at [134, 137] on div "Condition Adjustments" at bounding box center [129, 129] width 103 height 30
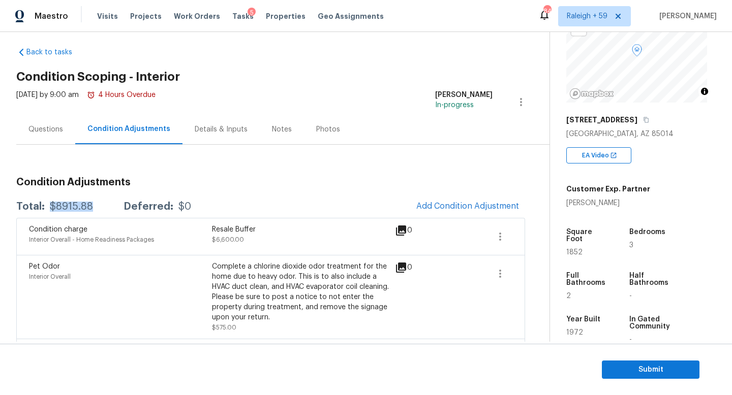
drag, startPoint x: 90, startPoint y: 204, endPoint x: 47, endPoint y: 205, distance: 42.7
click at [47, 205] on div "Total: $8915.88 Deferred: $0" at bounding box center [103, 207] width 175 height 10
copy div "$8915.88"
drag, startPoint x: 43, startPoint y: 132, endPoint x: 50, endPoint y: 140, distance: 11.5
click at [43, 132] on div "Questions" at bounding box center [45, 129] width 35 height 10
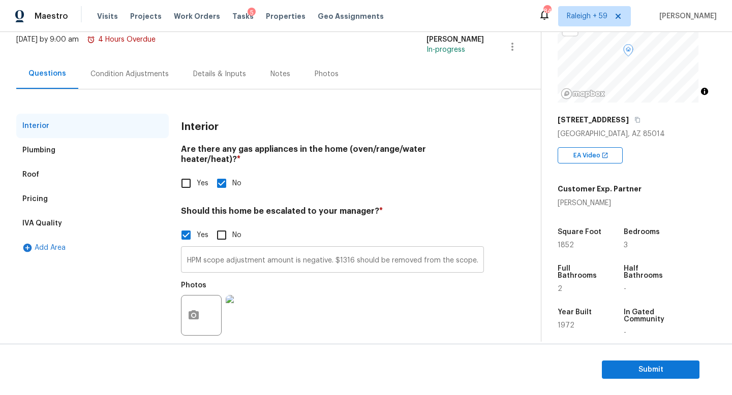
scroll to position [87, 0]
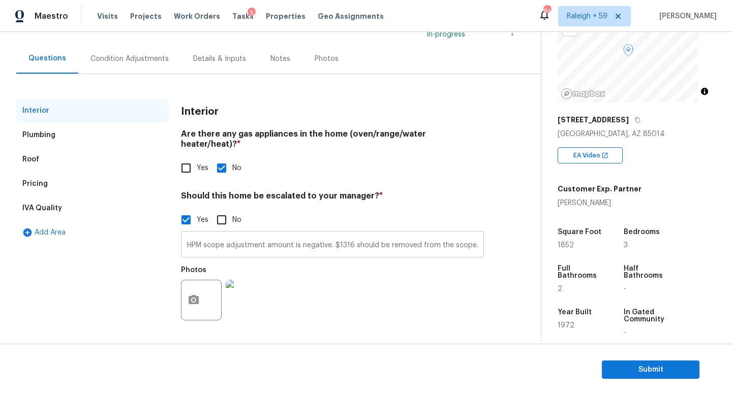
click at [258, 243] on input "HPM scope adjustment amount is negative. $1316 should be removed from the scope." at bounding box center [332, 246] width 303 height 24
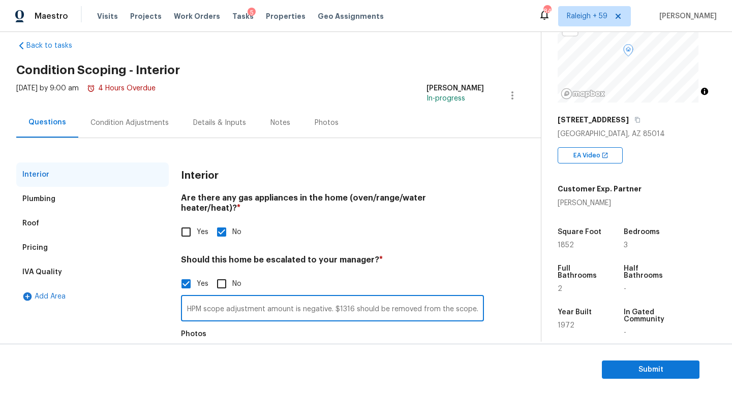
scroll to position [0, 0]
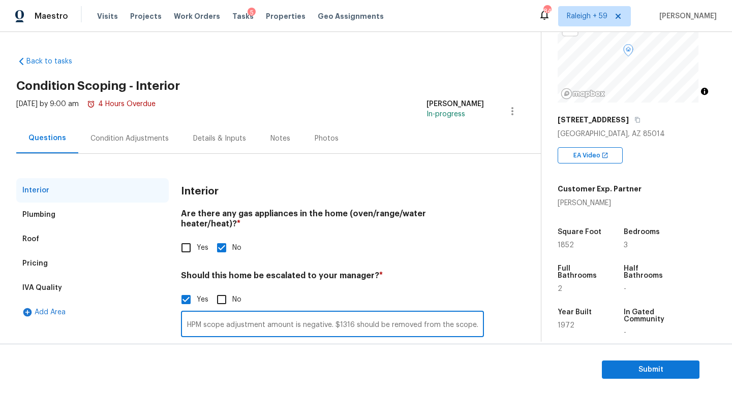
click at [131, 129] on div "Condition Adjustments" at bounding box center [129, 138] width 103 height 30
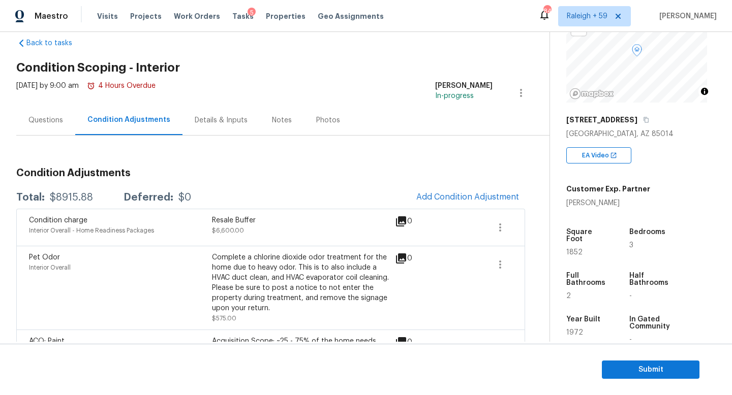
scroll to position [19, 0]
click at [632, 373] on span "Submit" at bounding box center [650, 370] width 81 height 13
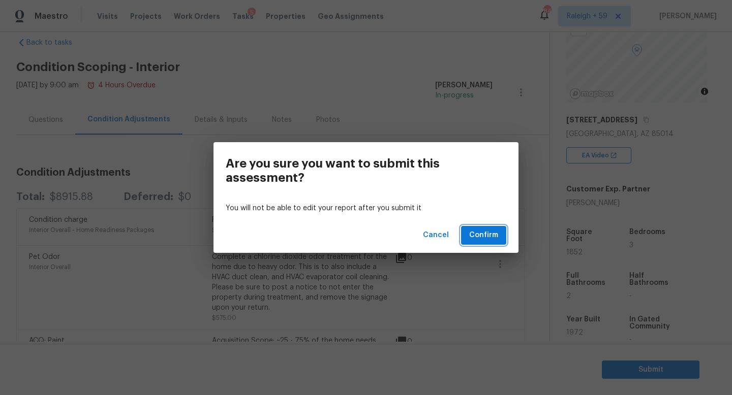
click at [501, 237] on button "Confirm" at bounding box center [483, 235] width 45 height 19
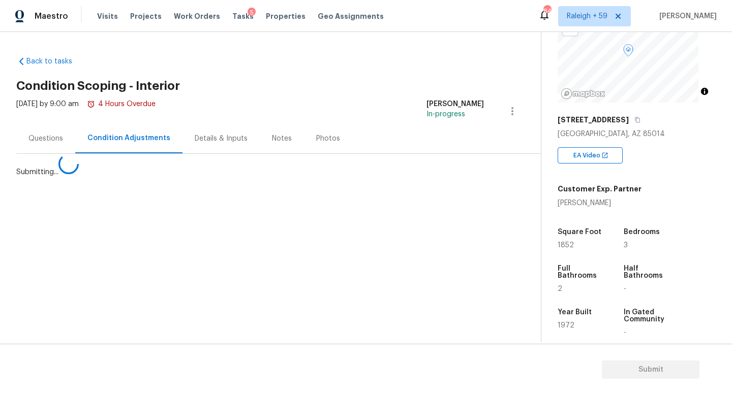
scroll to position [0, 0]
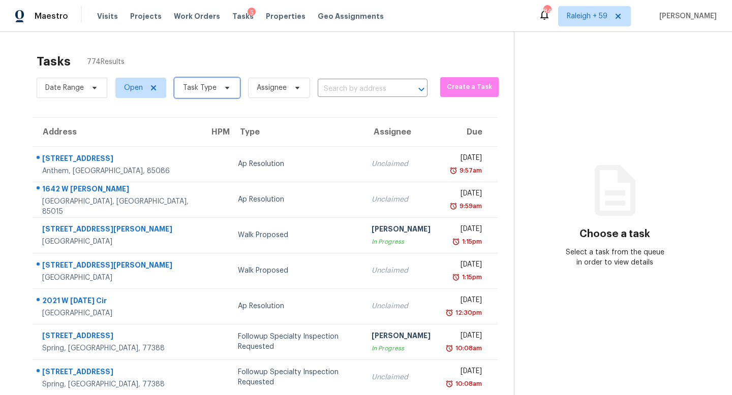
click at [193, 86] on span "Task Type" at bounding box center [200, 88] width 34 height 10
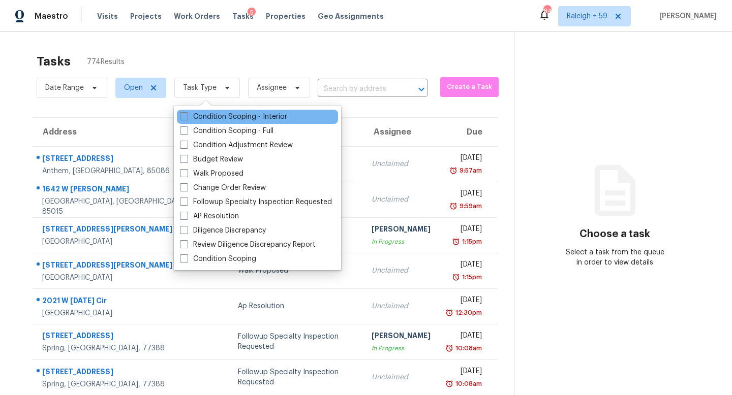
click at [224, 111] on div "Condition Scoping - Interior" at bounding box center [257, 117] width 161 height 14
drag, startPoint x: 228, startPoint y: 115, endPoint x: 228, endPoint y: 120, distance: 5.6
click at [228, 115] on label "Condition Scoping - Interior" at bounding box center [233, 117] width 107 height 10
click at [186, 115] on input "Condition Scoping - Interior" at bounding box center [183, 115] width 7 height 7
checkbox input "true"
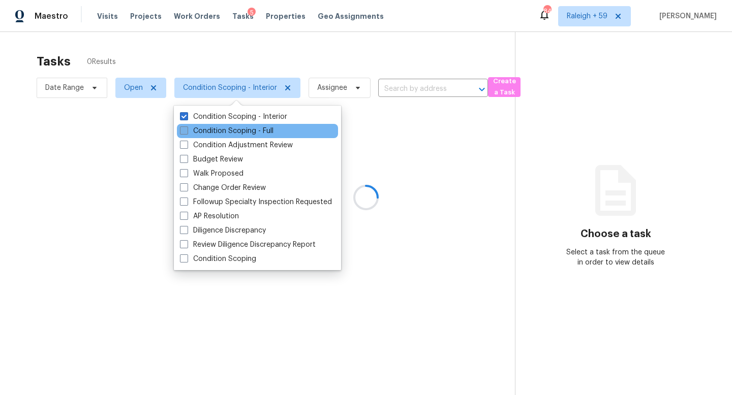
click at [228, 126] on label "Condition Scoping - Full" at bounding box center [226, 131] width 93 height 10
click at [186, 126] on input "Condition Scoping - Full" at bounding box center [183, 129] width 7 height 7
checkbox input "true"
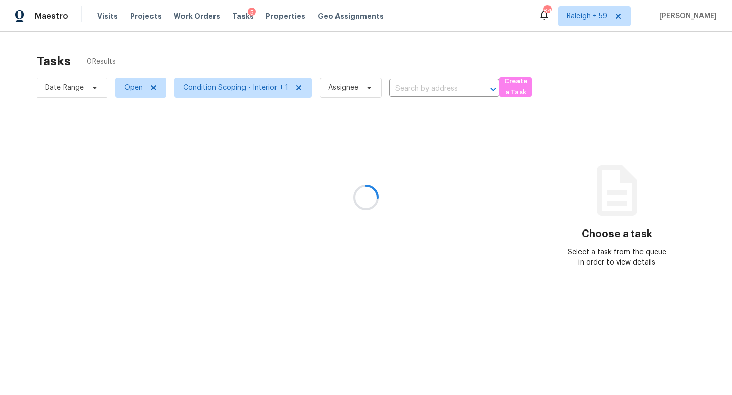
click at [266, 39] on div at bounding box center [366, 197] width 732 height 395
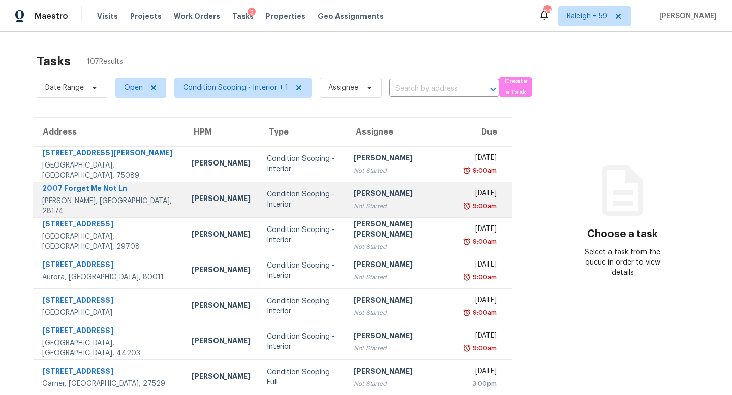
scroll to position [141, 0]
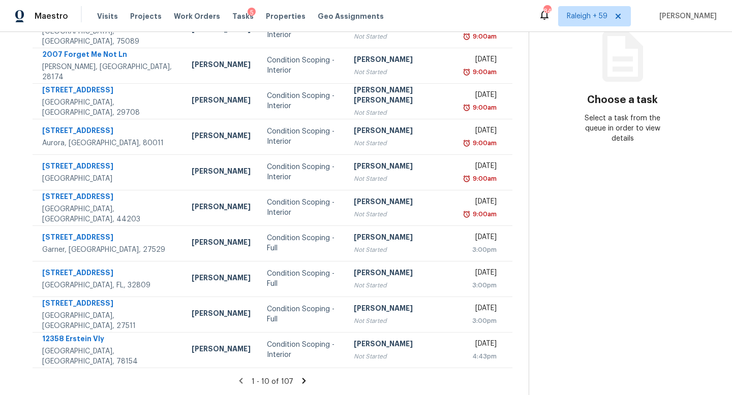
click at [299, 376] on icon at bounding box center [303, 380] width 9 height 9
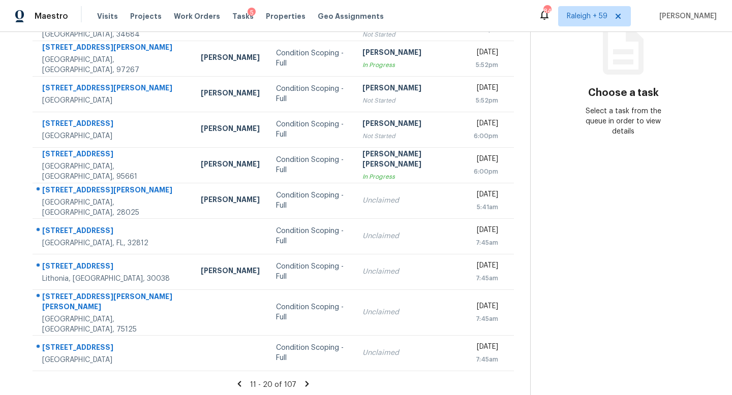
click at [236, 379] on icon at bounding box center [239, 383] width 9 height 9
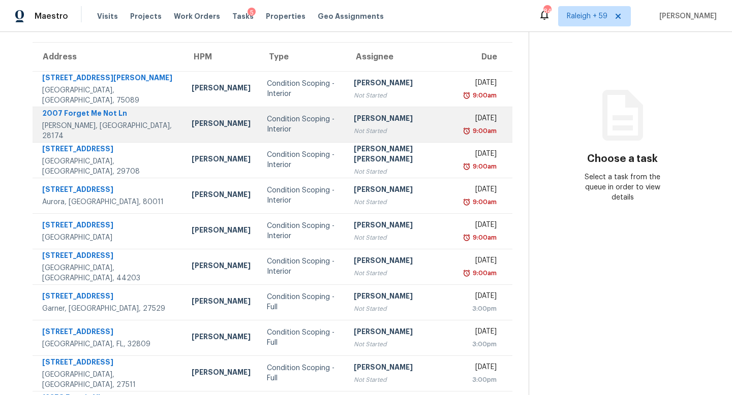
scroll to position [67, 0]
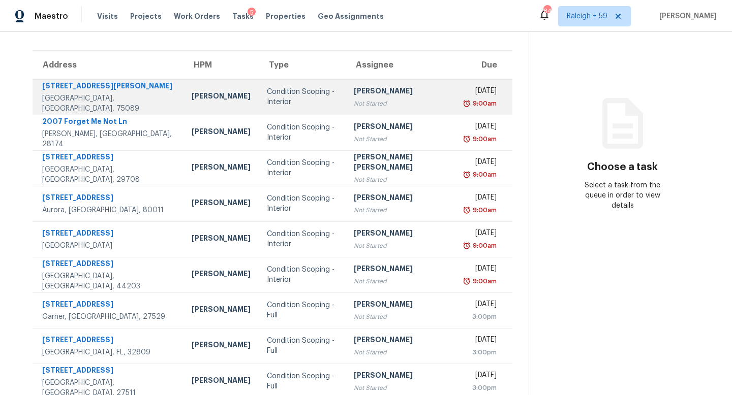
click at [374, 103] on div "Not Started" at bounding box center [402, 104] width 96 height 10
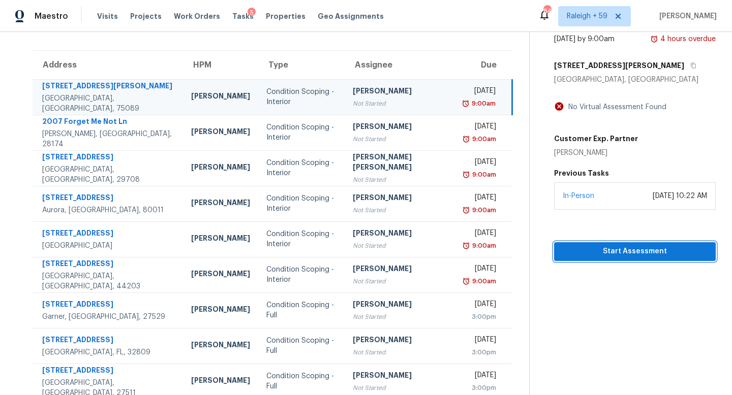
drag, startPoint x: 606, startPoint y: 249, endPoint x: 578, endPoint y: 237, distance: 30.5
click at [606, 249] on span "Start Assessment" at bounding box center [634, 251] width 145 height 13
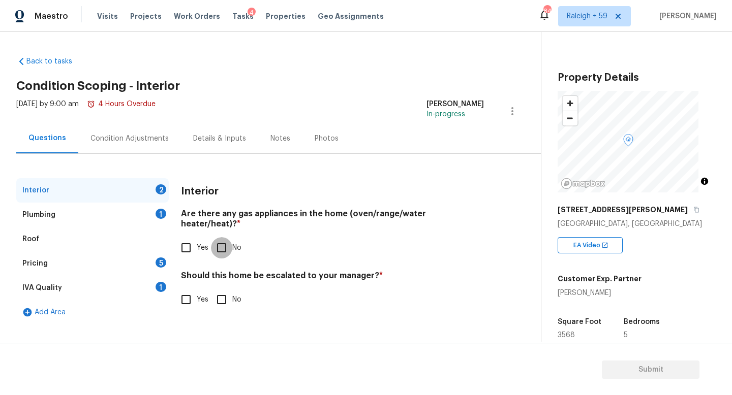
click at [230, 239] on input "No" at bounding box center [221, 247] width 21 height 21
checkbox input "true"
click at [228, 295] on input "No" at bounding box center [221, 299] width 21 height 21
checkbox input "true"
click at [163, 220] on div "Plumbing 1" at bounding box center [92, 215] width 152 height 24
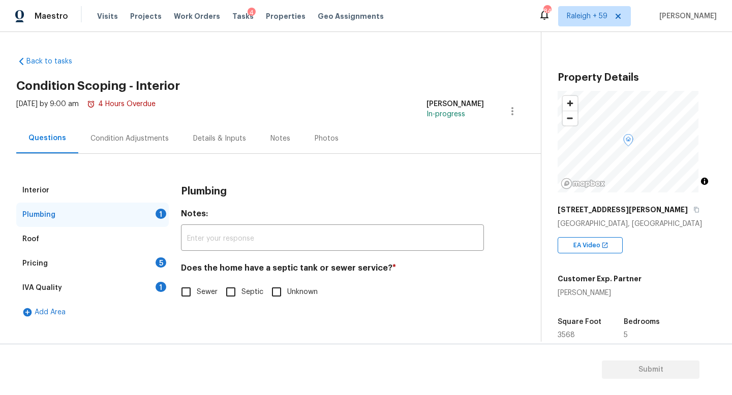
click at [194, 298] on input "Sewer" at bounding box center [185, 291] width 21 height 21
checkbox input "true"
click at [161, 290] on div "1" at bounding box center [160, 287] width 11 height 10
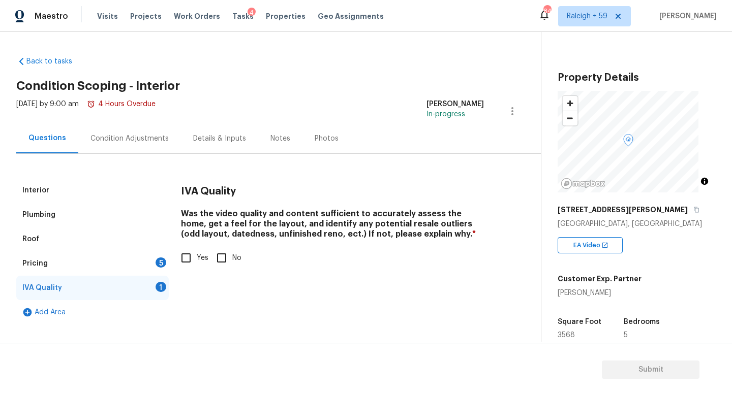
click at [198, 265] on label "Yes" at bounding box center [191, 257] width 33 height 21
click at [197, 265] on input "Yes" at bounding box center [185, 257] width 21 height 21
checkbox input "true"
click at [143, 259] on div "Pricing 5" at bounding box center [92, 263] width 152 height 24
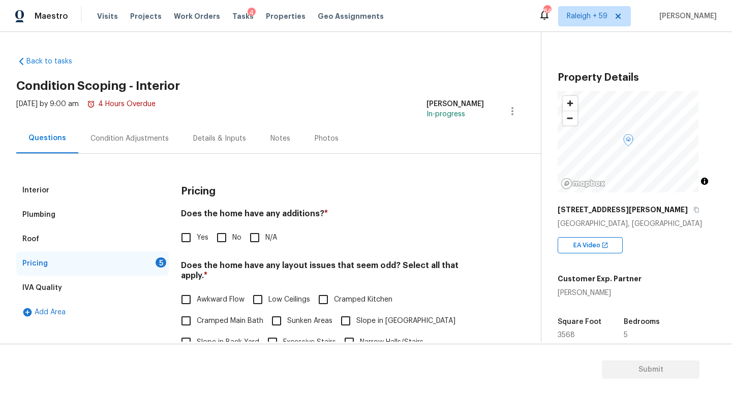
click at [240, 242] on span "No" at bounding box center [236, 238] width 9 height 11
click at [232, 242] on input "No" at bounding box center [221, 237] width 21 height 21
checkbox input "true"
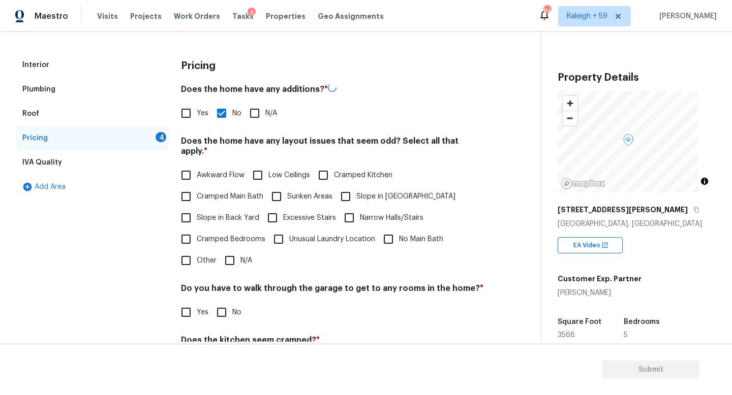
scroll to position [208, 0]
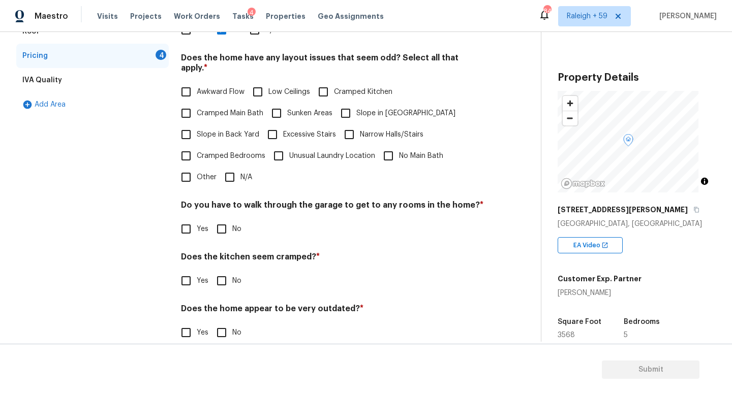
click at [245, 181] on span "N/A" at bounding box center [246, 177] width 12 height 11
click at [240, 181] on input "N/A" at bounding box center [229, 177] width 21 height 21
checkbox input "true"
click at [239, 238] on label "No" at bounding box center [226, 229] width 30 height 21
click at [232, 238] on input "No" at bounding box center [221, 229] width 21 height 21
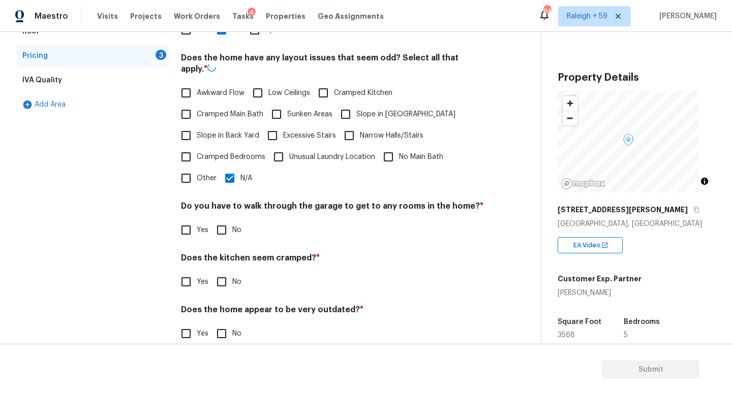
checkbox input "true"
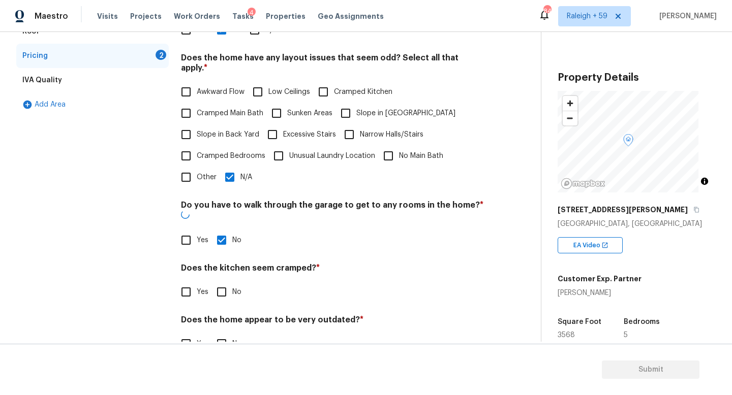
click at [227, 295] on div "Pricing Does the home have any additions? * Yes No N/A Does the home have any l…" at bounding box center [332, 169] width 303 height 396
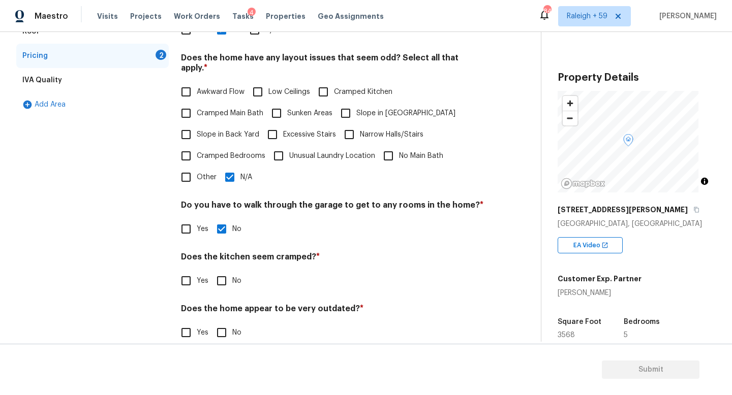
click at [230, 283] on input "No" at bounding box center [221, 280] width 21 height 21
checkbox input "true"
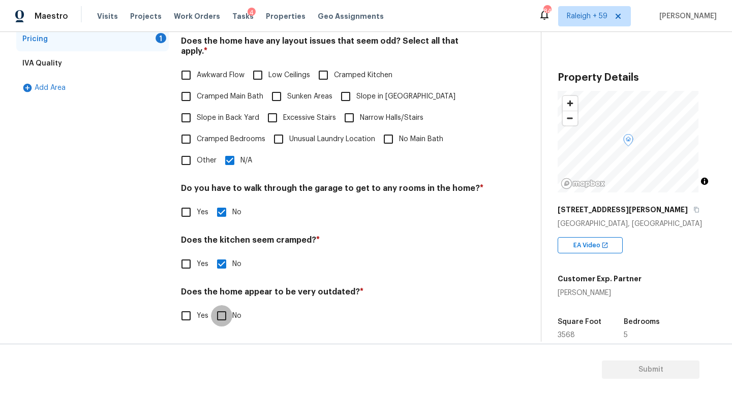
click at [229, 305] on input "No" at bounding box center [221, 315] width 21 height 21
checkbox input "true"
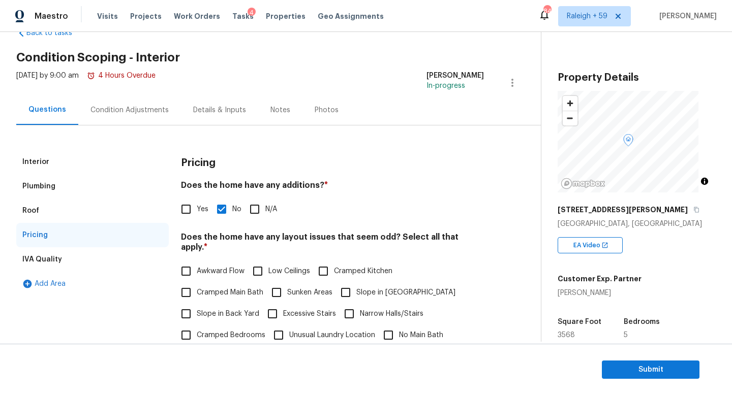
scroll to position [0, 0]
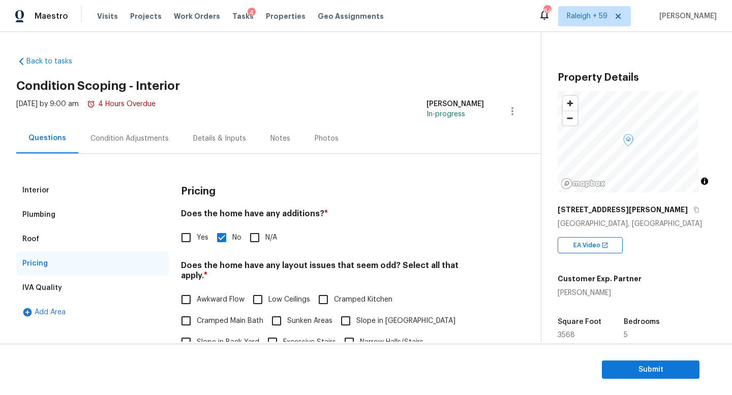
click at [127, 145] on div "Condition Adjustments" at bounding box center [129, 138] width 103 height 30
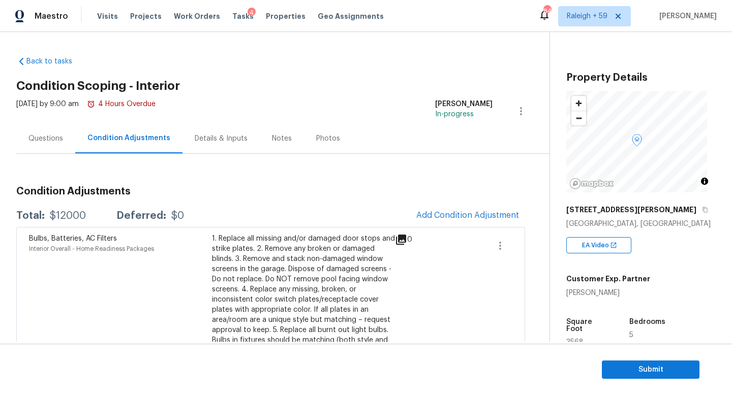
click at [59, 143] on div "Questions" at bounding box center [45, 139] width 35 height 10
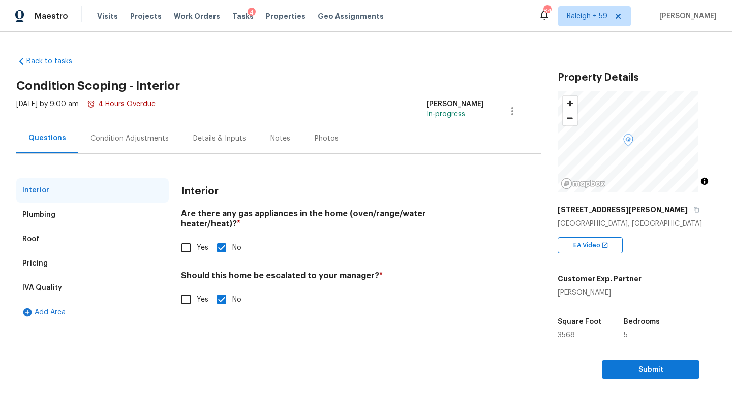
click at [129, 142] on div "Condition Adjustments" at bounding box center [129, 139] width 78 height 10
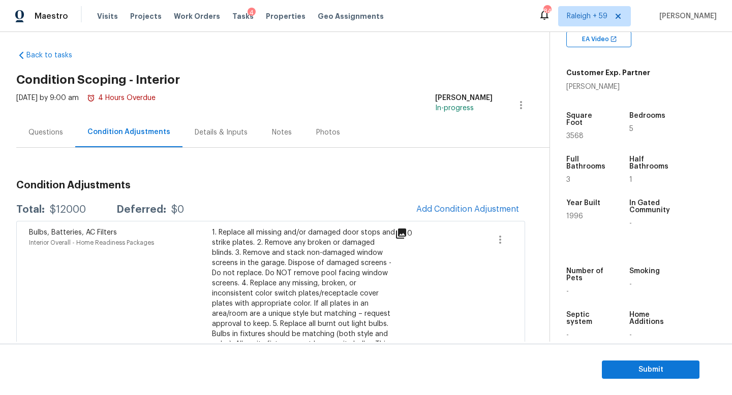
scroll to position [4, 0]
